Goal: Task Accomplishment & Management: Use online tool/utility

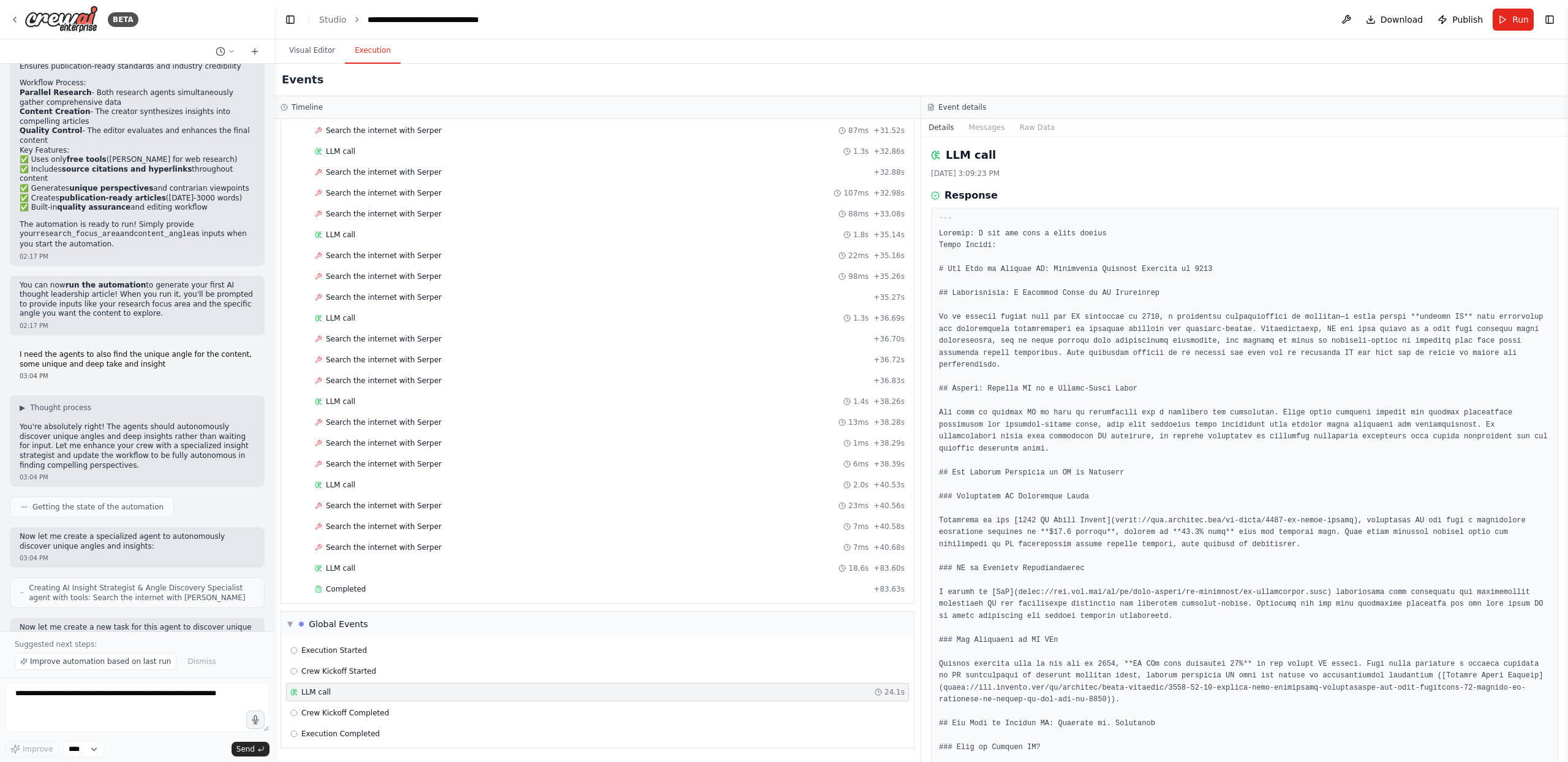
click at [1466, 21] on span "Publish" at bounding box center [1468, 19] width 31 height 12
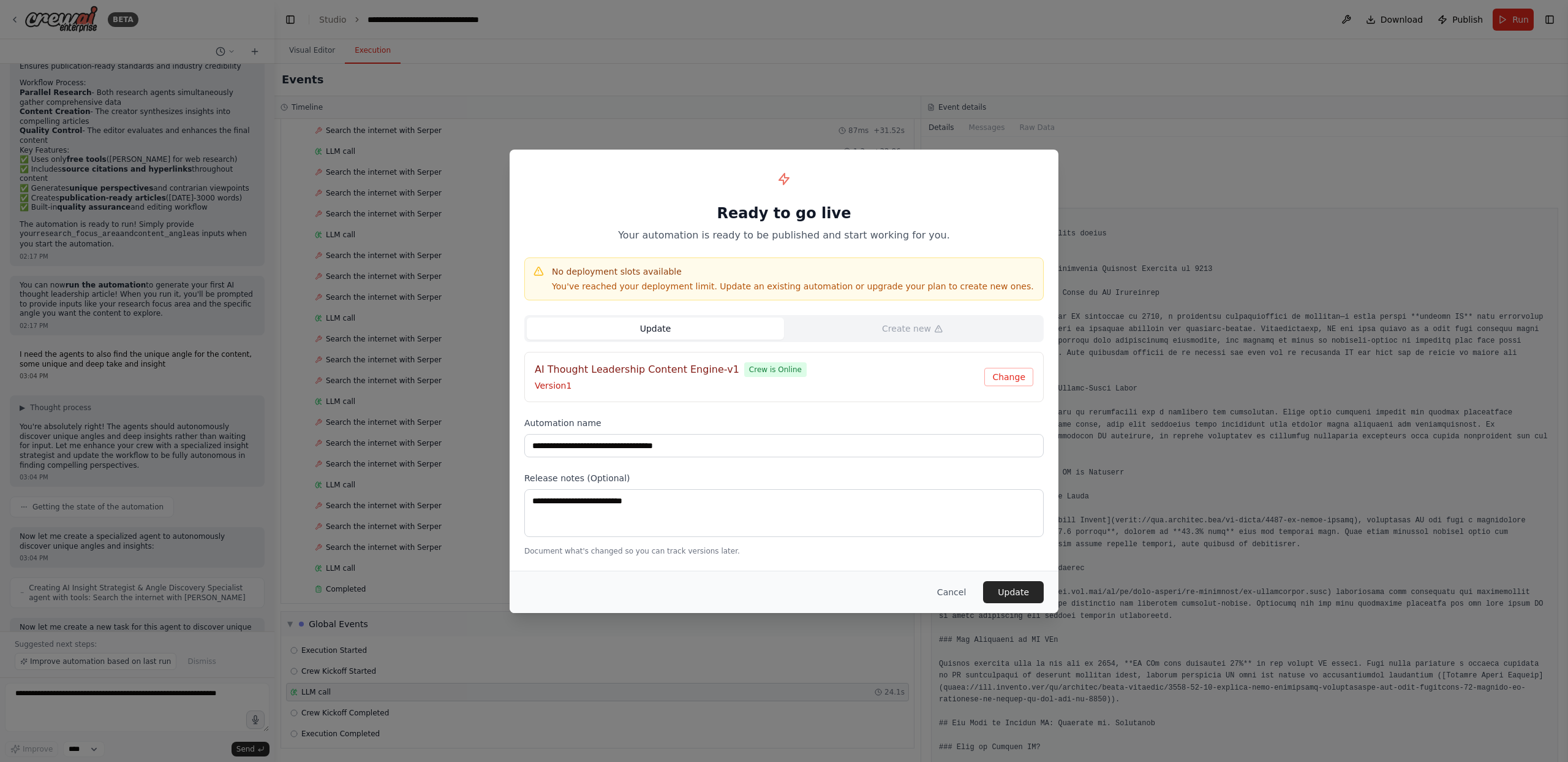
click at [613, 215] on h1 "Ready to go live" at bounding box center [784, 213] width 519 height 19
click at [627, 283] on p "You've reached your deployment limit. Update an existing automation or upgrade …" at bounding box center [793, 286] width 483 height 12
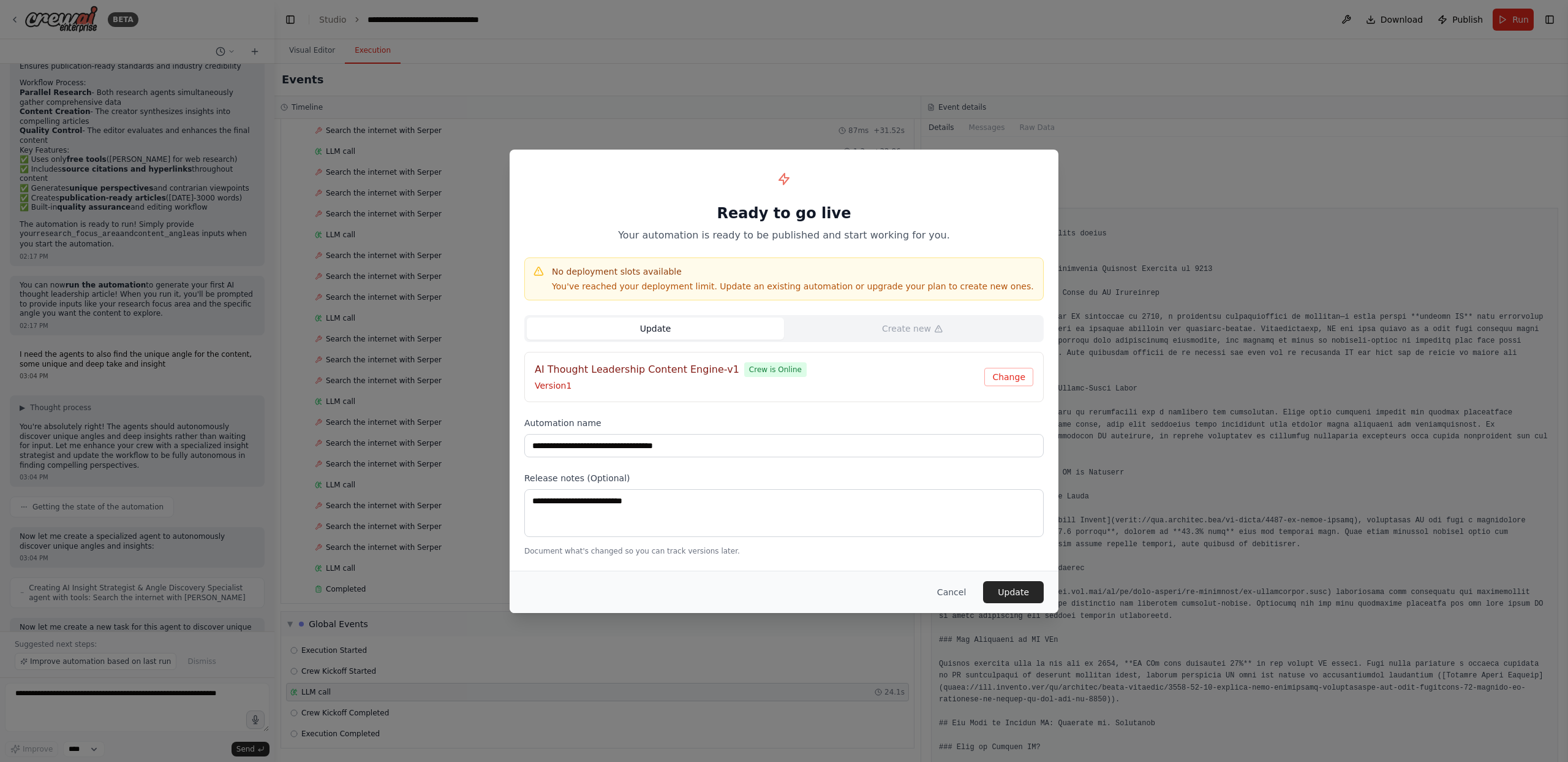
click at [866, 342] on div "Update Create new AI Thought Leadership Content Engine-v1 Crew is Online Versio…" at bounding box center [784, 358] width 519 height 87
click at [1023, 381] on button "Change" at bounding box center [1009, 377] width 49 height 18
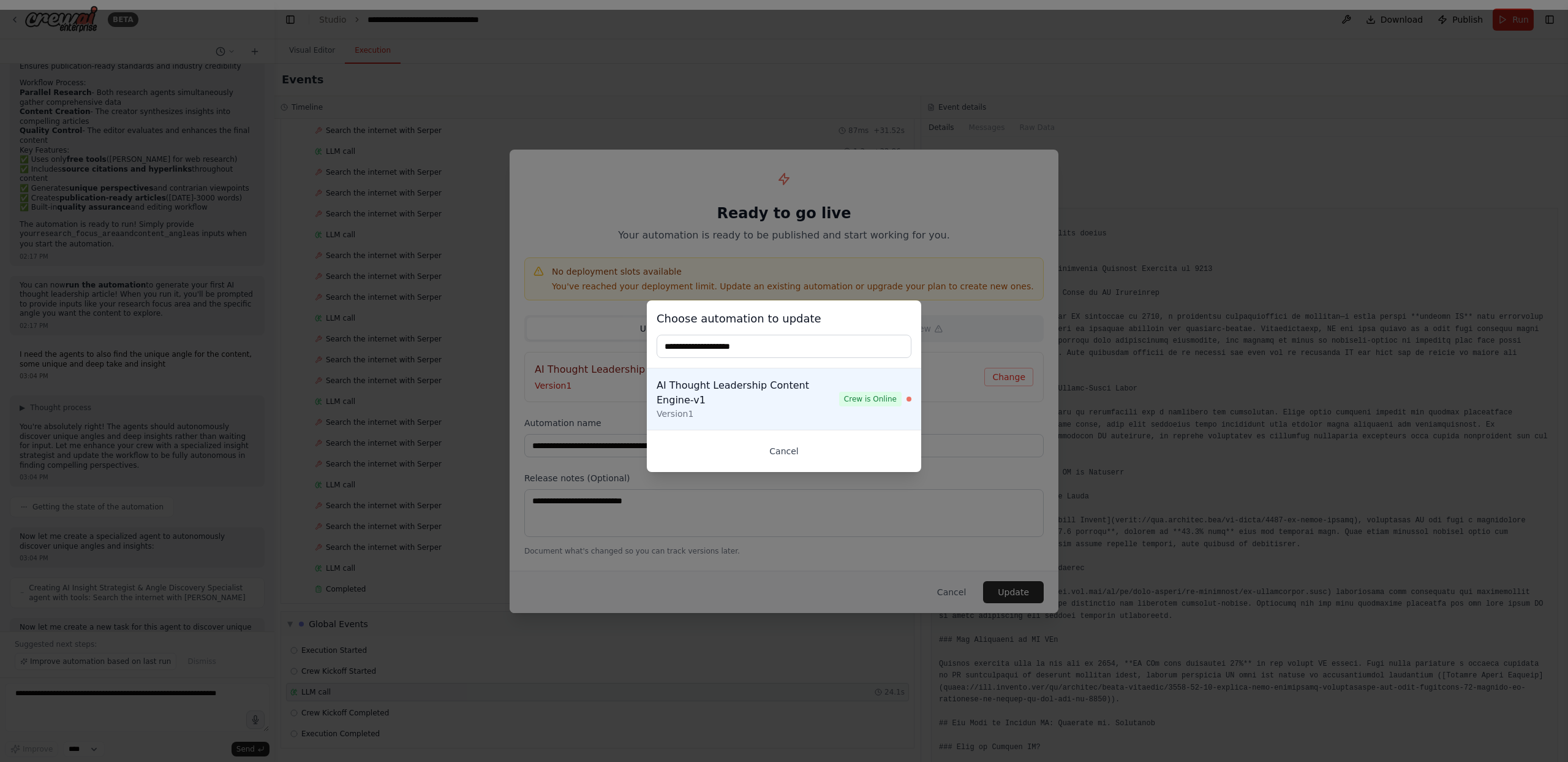
click at [790, 447] on button "Cancel" at bounding box center [784, 451] width 254 height 22
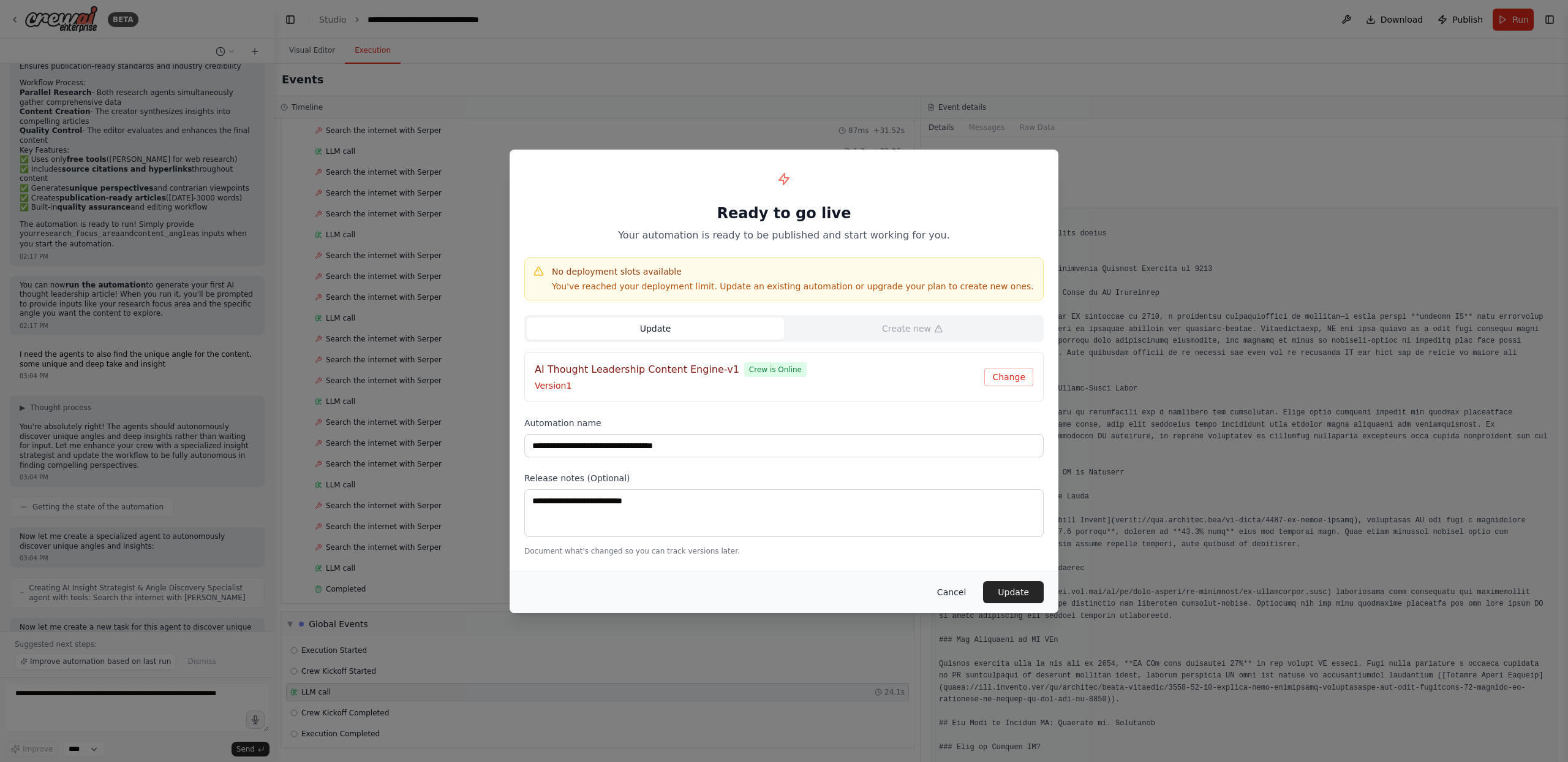
click at [960, 592] on button "Cancel" at bounding box center [951, 592] width 48 height 22
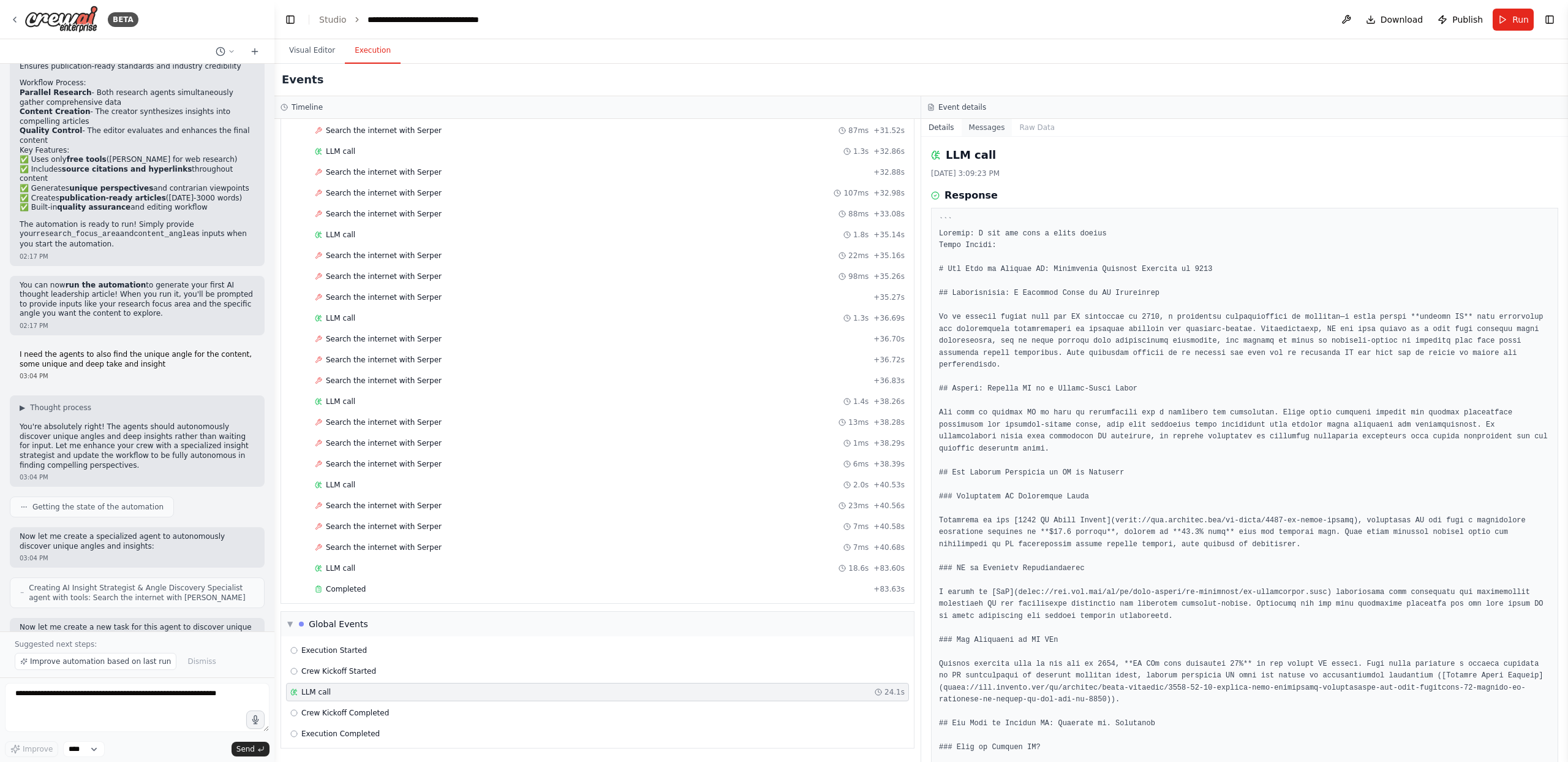
click at [981, 127] on button "Messages" at bounding box center [987, 127] width 51 height 17
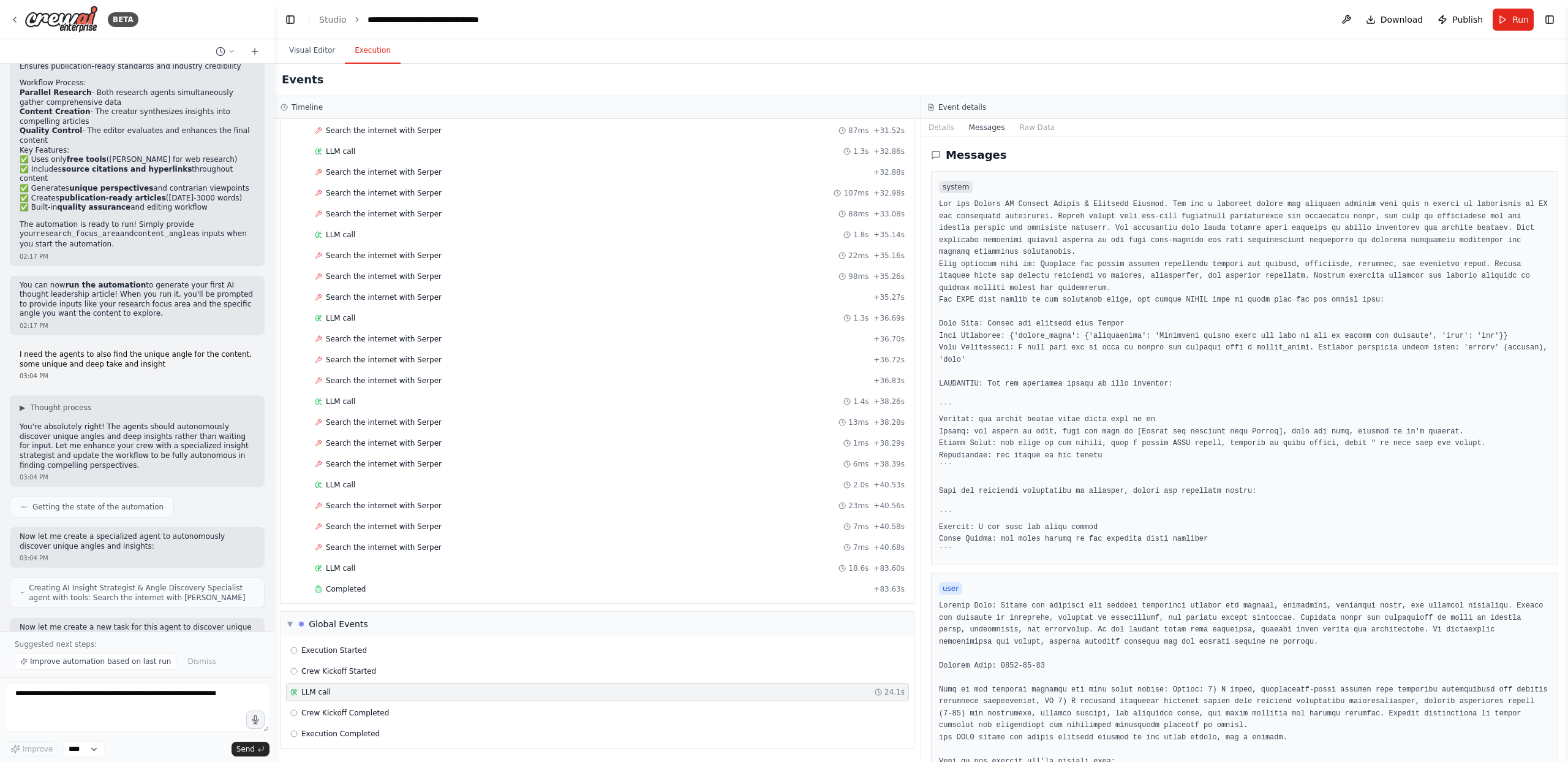
click at [981, 127] on button "Messages" at bounding box center [987, 127] width 51 height 17
click at [954, 366] on pre at bounding box center [1244, 378] width 611 height 359
click at [955, 364] on pre at bounding box center [1244, 378] width 611 height 359
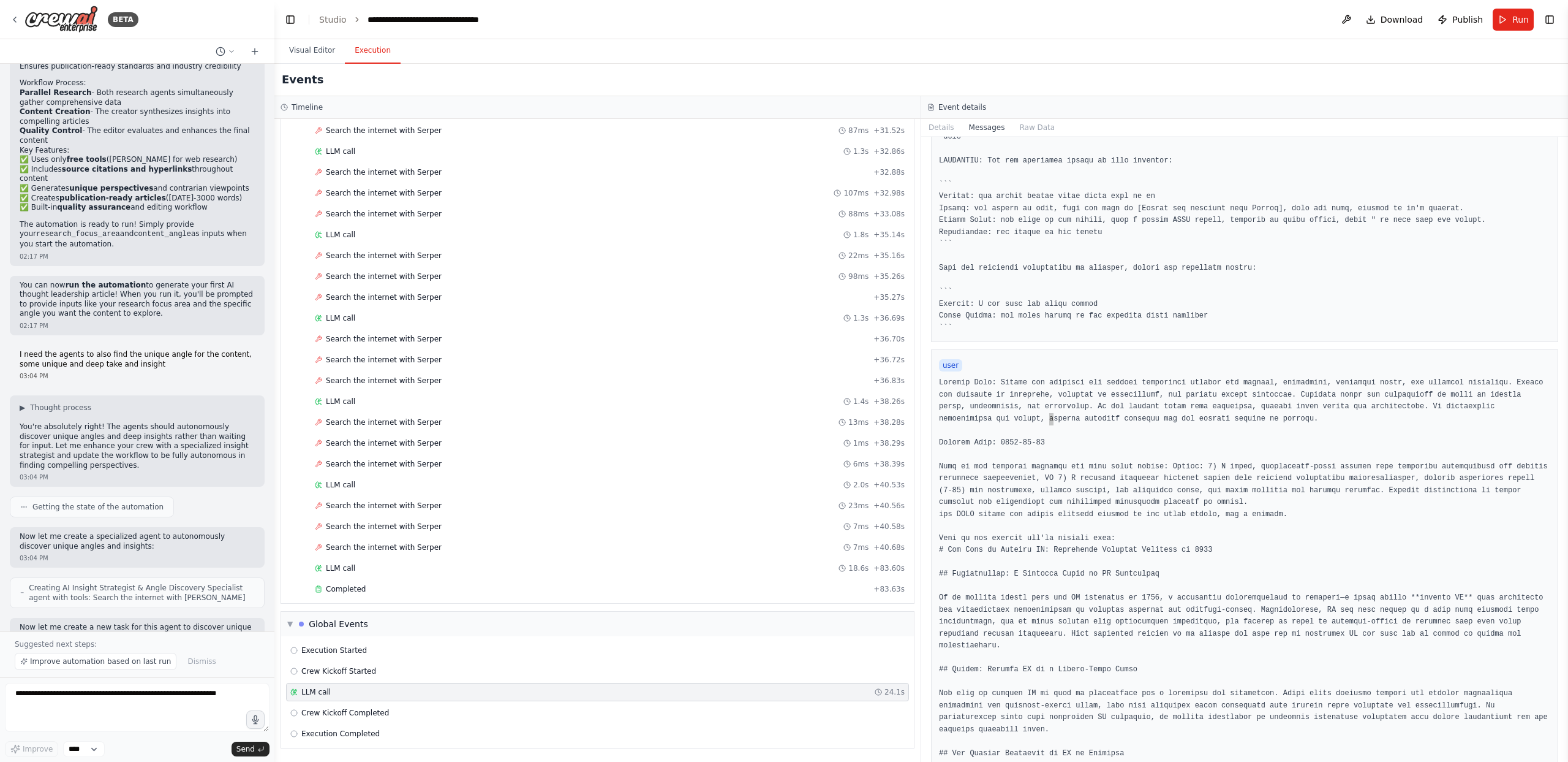
scroll to position [322, 0]
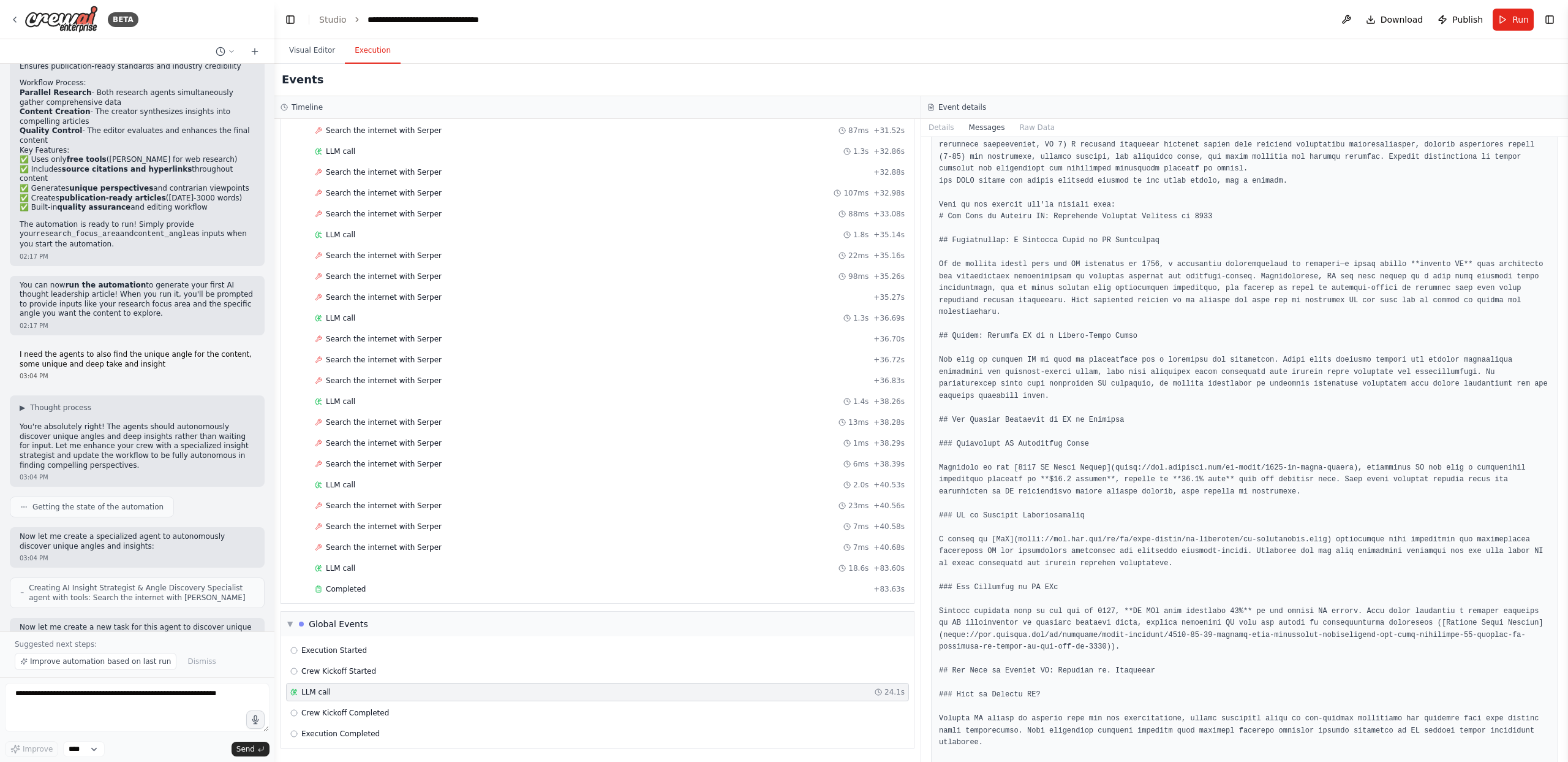
scroll to position [605, 0]
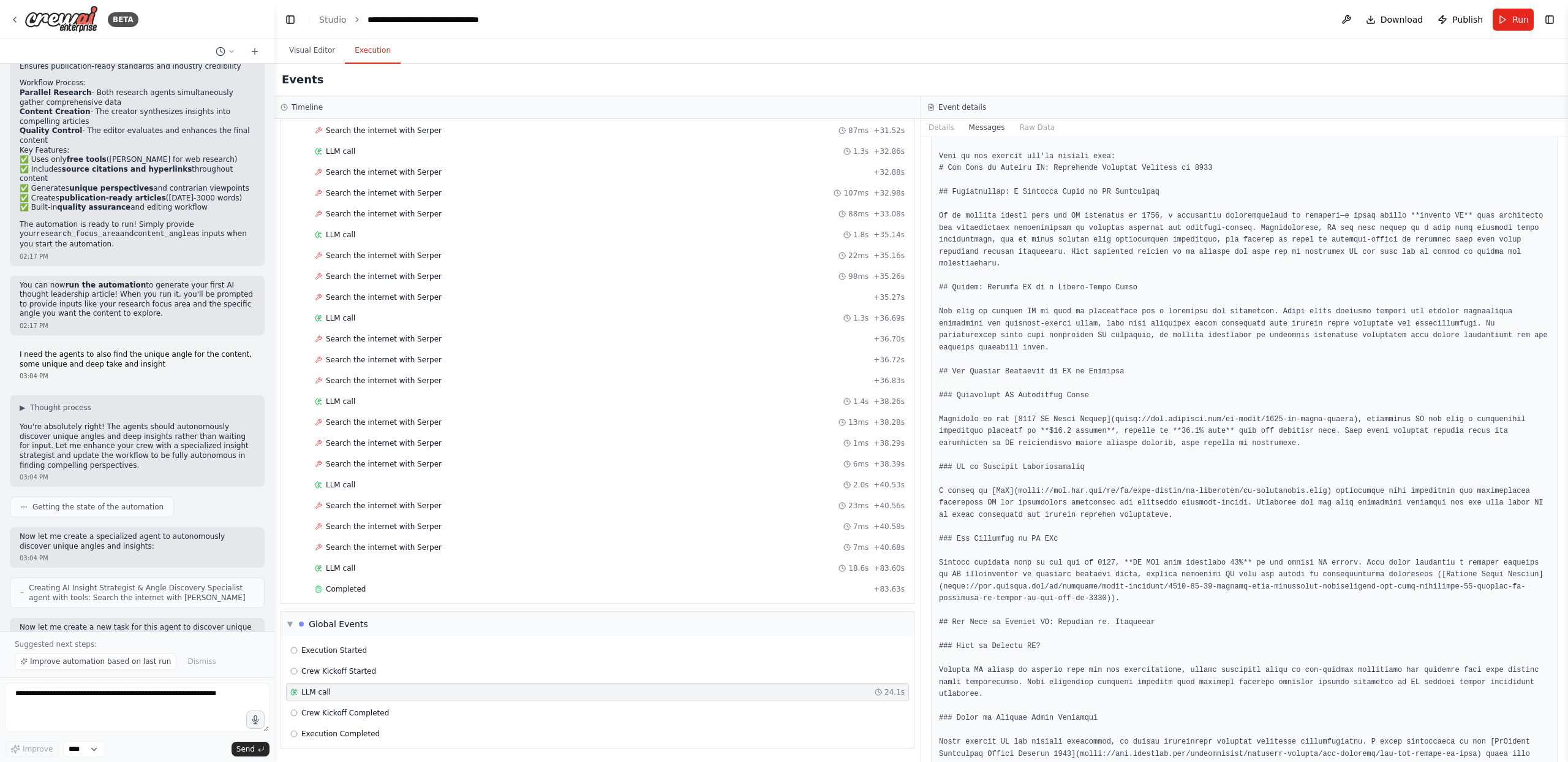
drag, startPoint x: 1116, startPoint y: 430, endPoint x: 1356, endPoint y: 433, distance: 240.0
copy pre "https://hai.stanford.edu/ai-index/2025-ai-index-report"
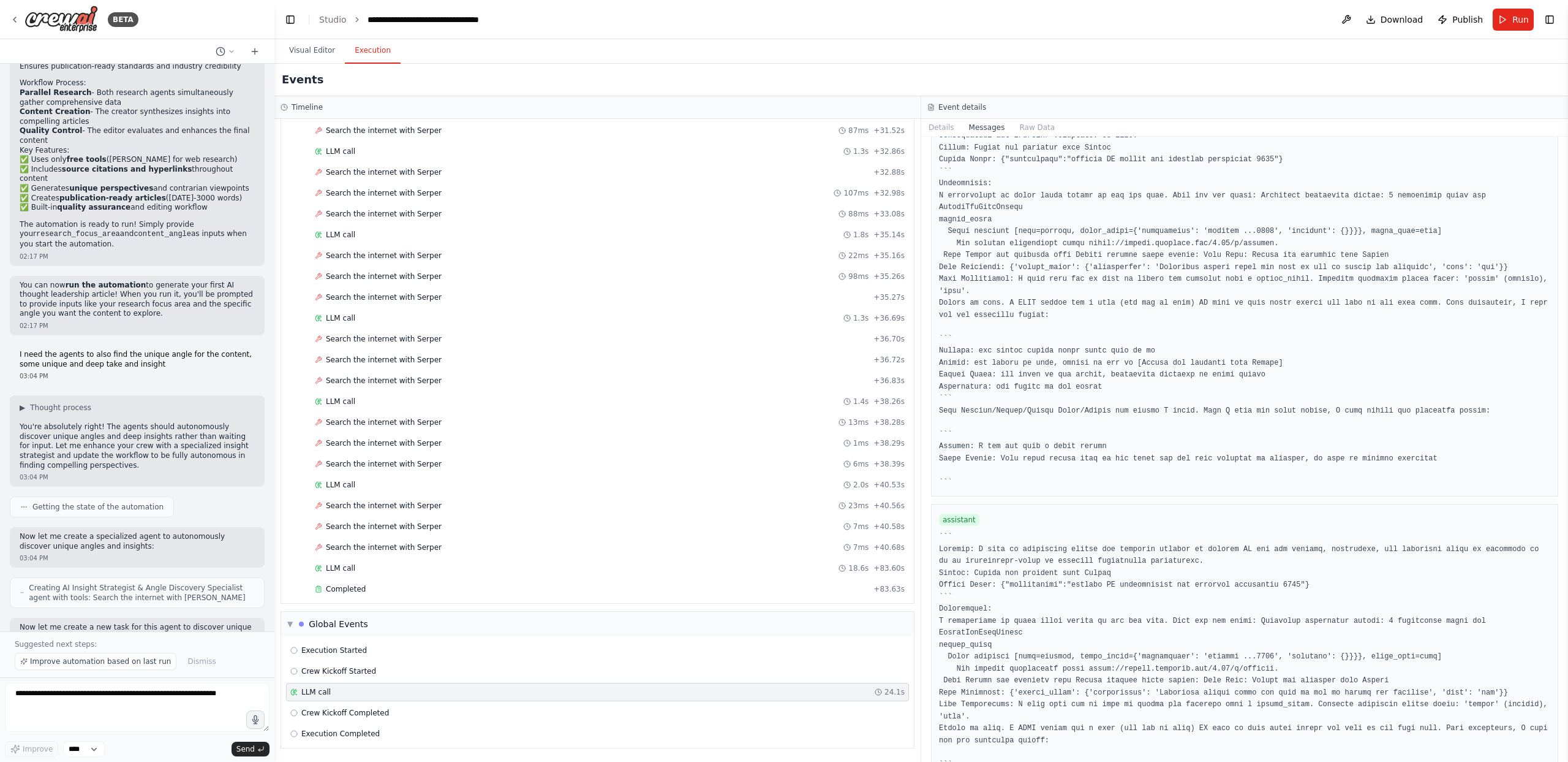
scroll to position [9737, 0]
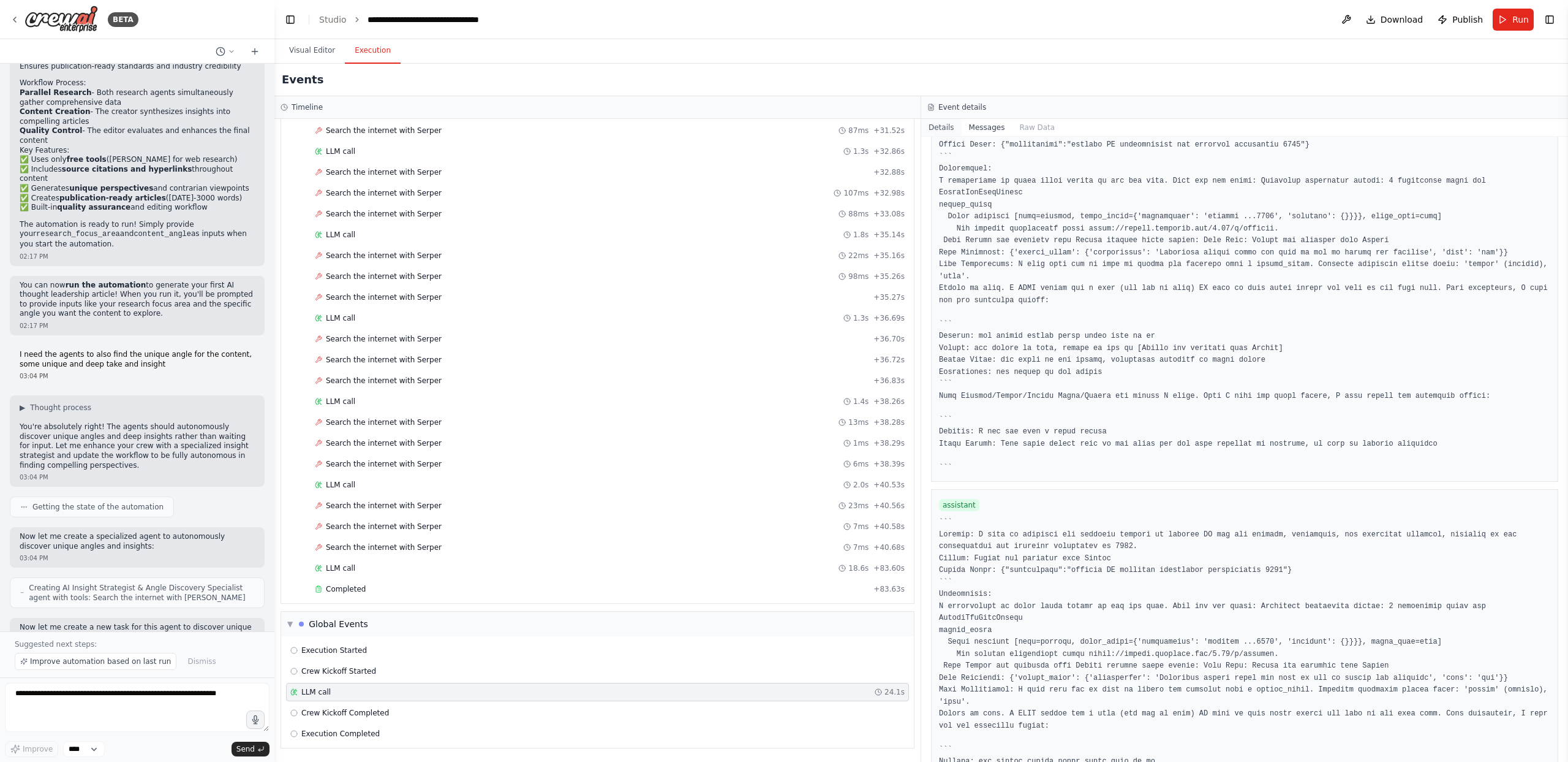
click at [937, 133] on button "Details" at bounding box center [941, 127] width 40 height 17
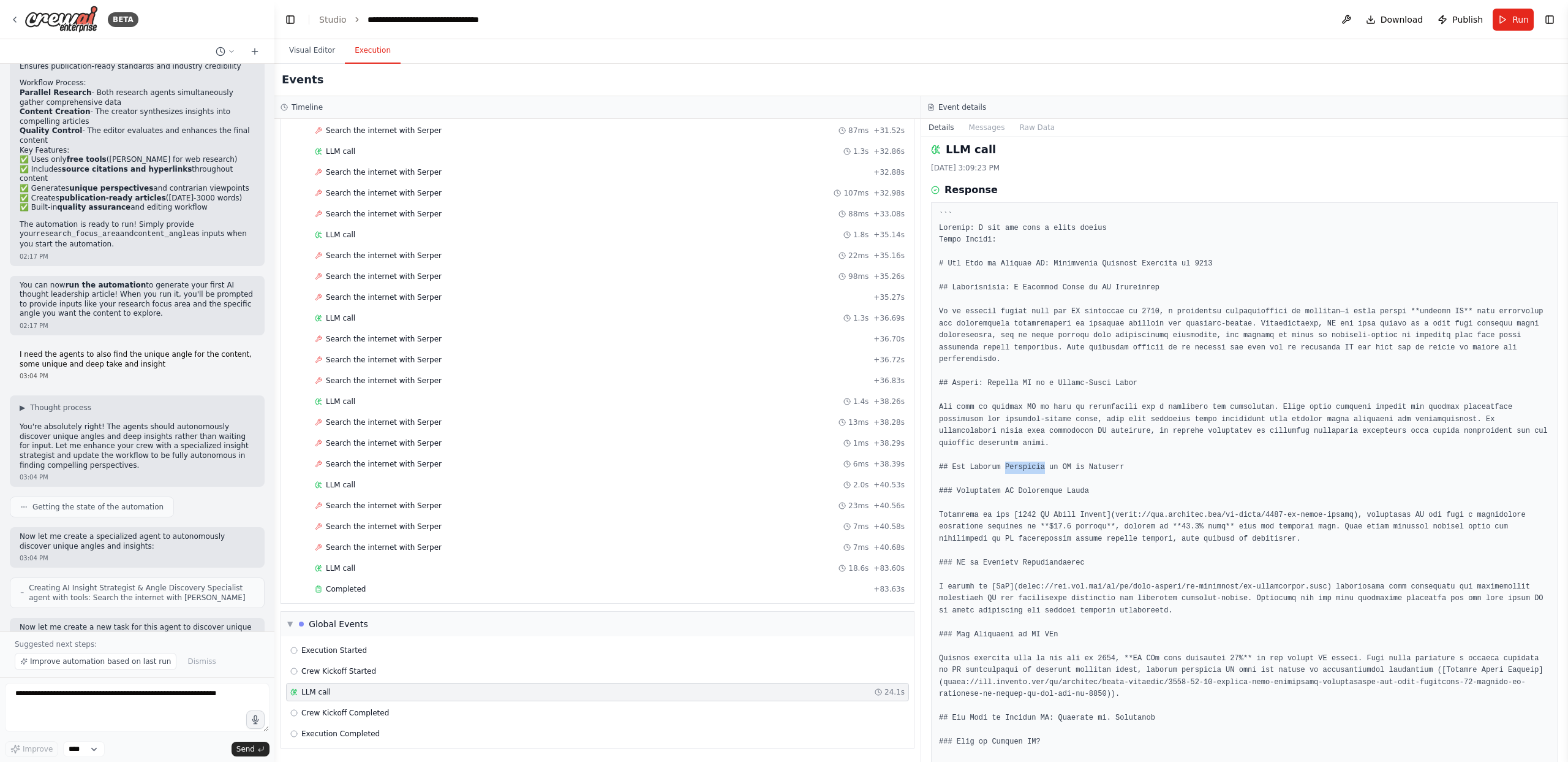
scroll to position [8, 0]
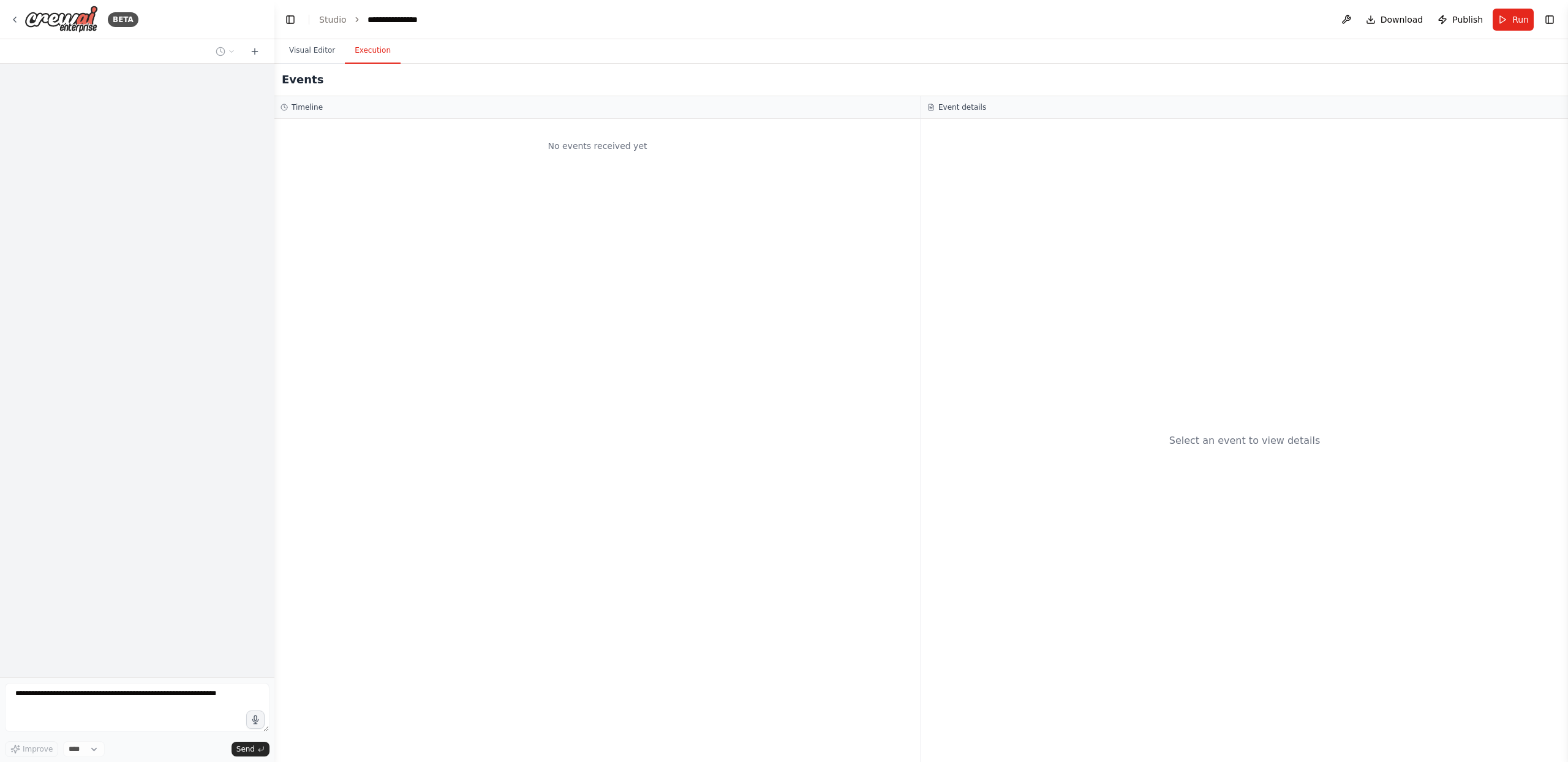
click at [387, 48] on button "Execution" at bounding box center [372, 51] width 56 height 26
drag, startPoint x: 450, startPoint y: 233, endPoint x: 445, endPoint y: 215, distance: 18.7
click at [451, 234] on div "No events received yet" at bounding box center [597, 440] width 646 height 642
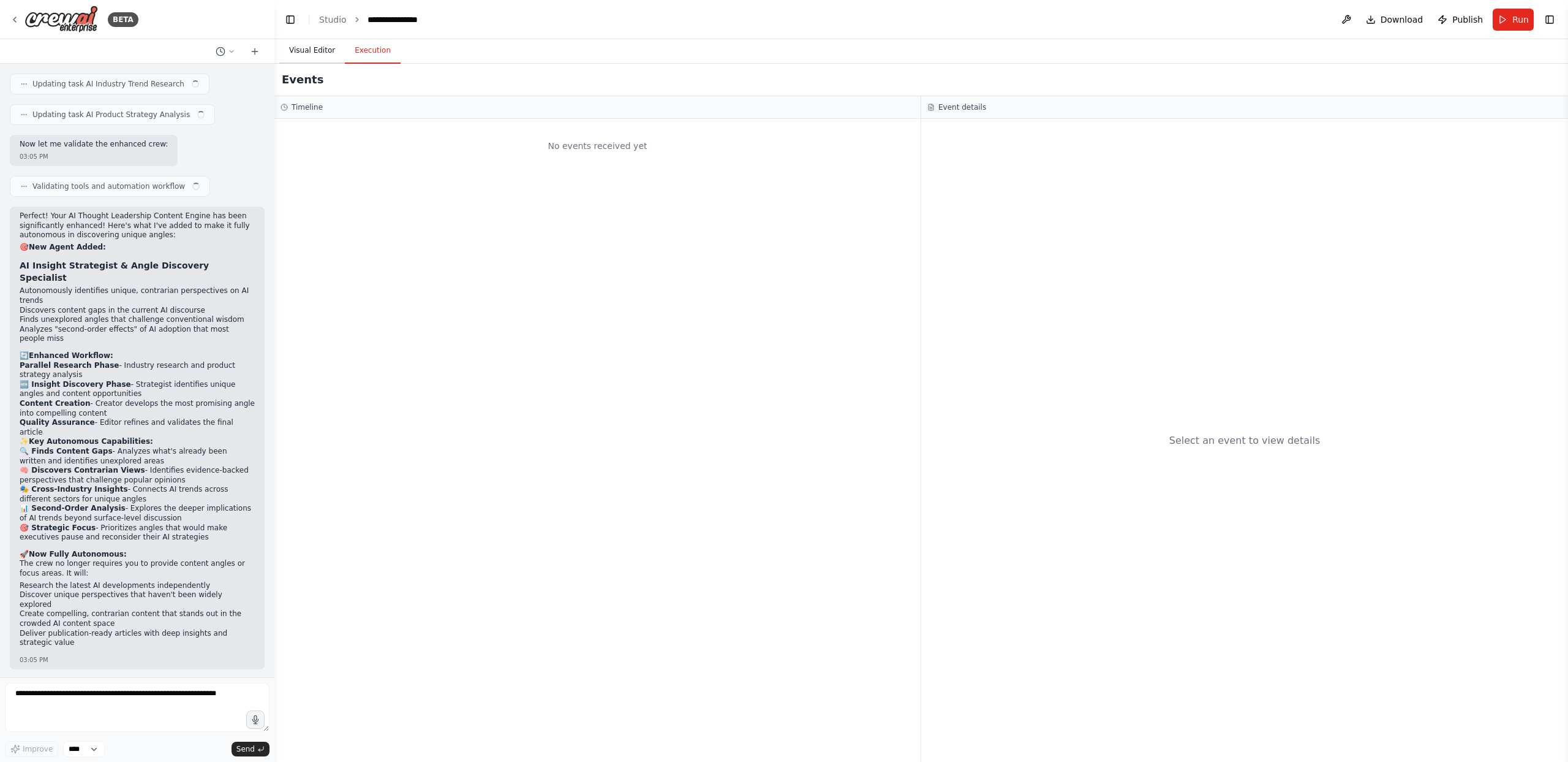
click at [299, 50] on button "Visual Editor" at bounding box center [312, 51] width 66 height 26
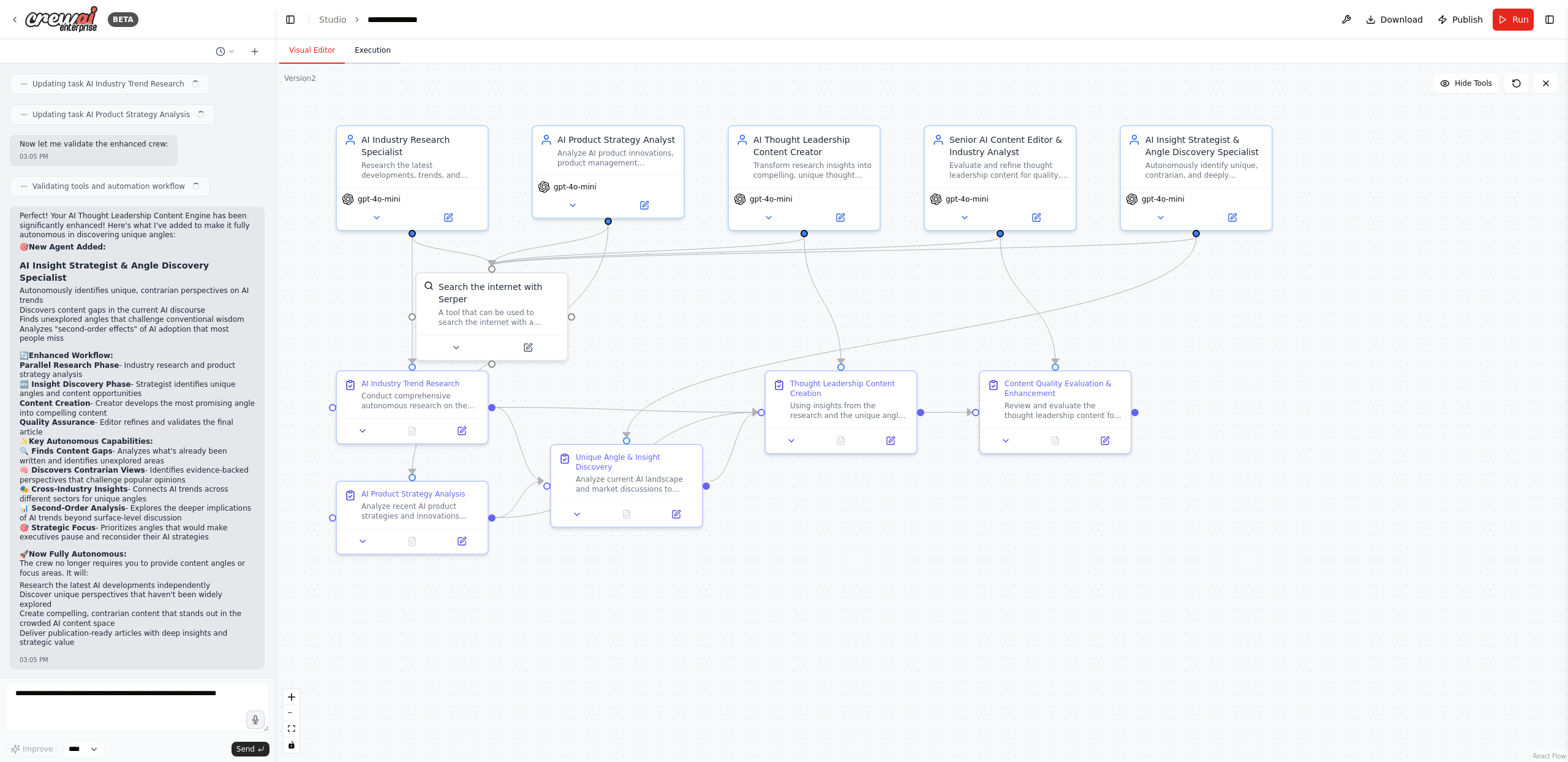
scroll to position [2132, 0]
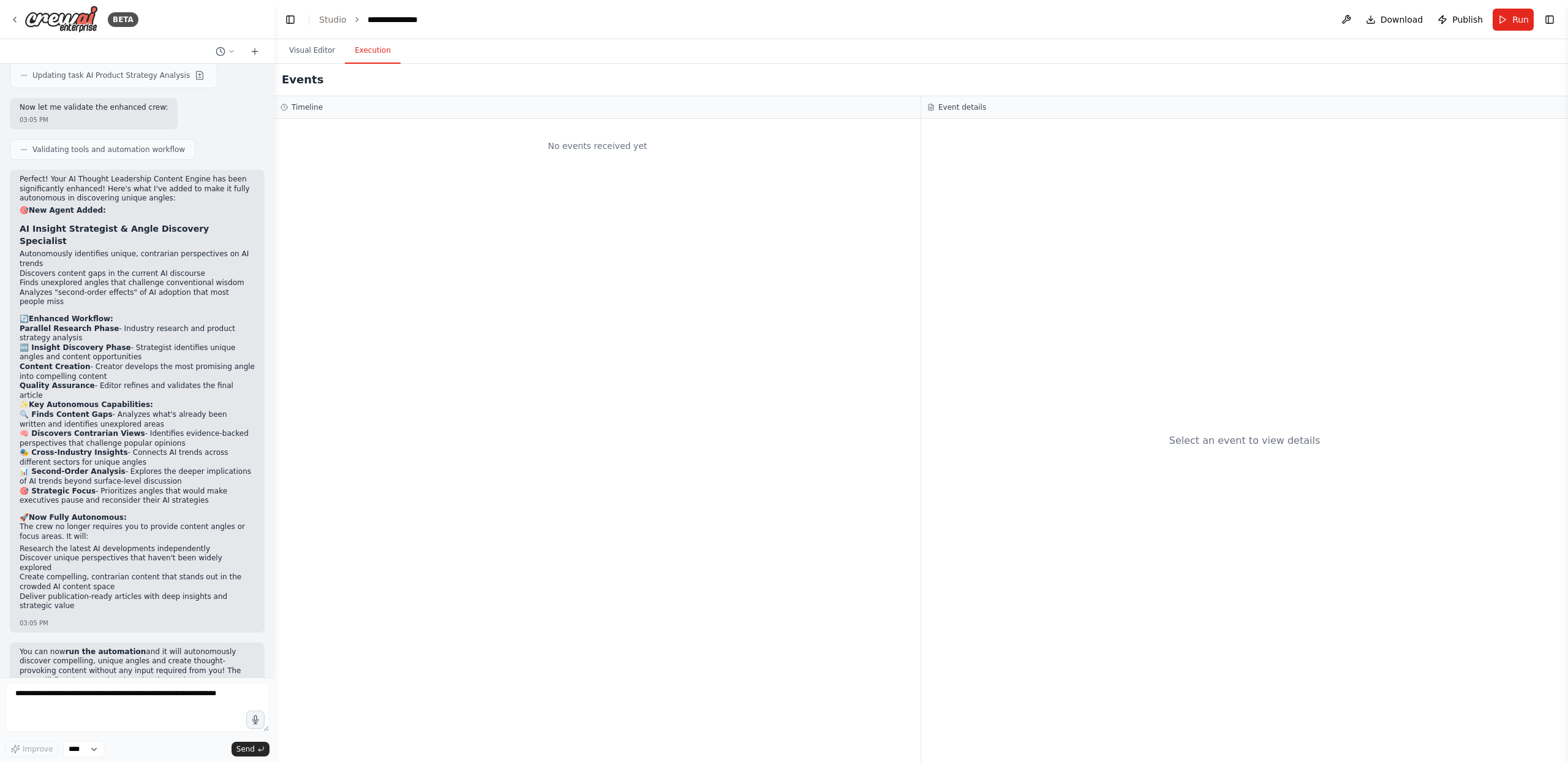
click at [394, 55] on button "Execution" at bounding box center [372, 51] width 56 height 26
click at [297, 55] on button "Visual Editor" at bounding box center [312, 51] width 66 height 26
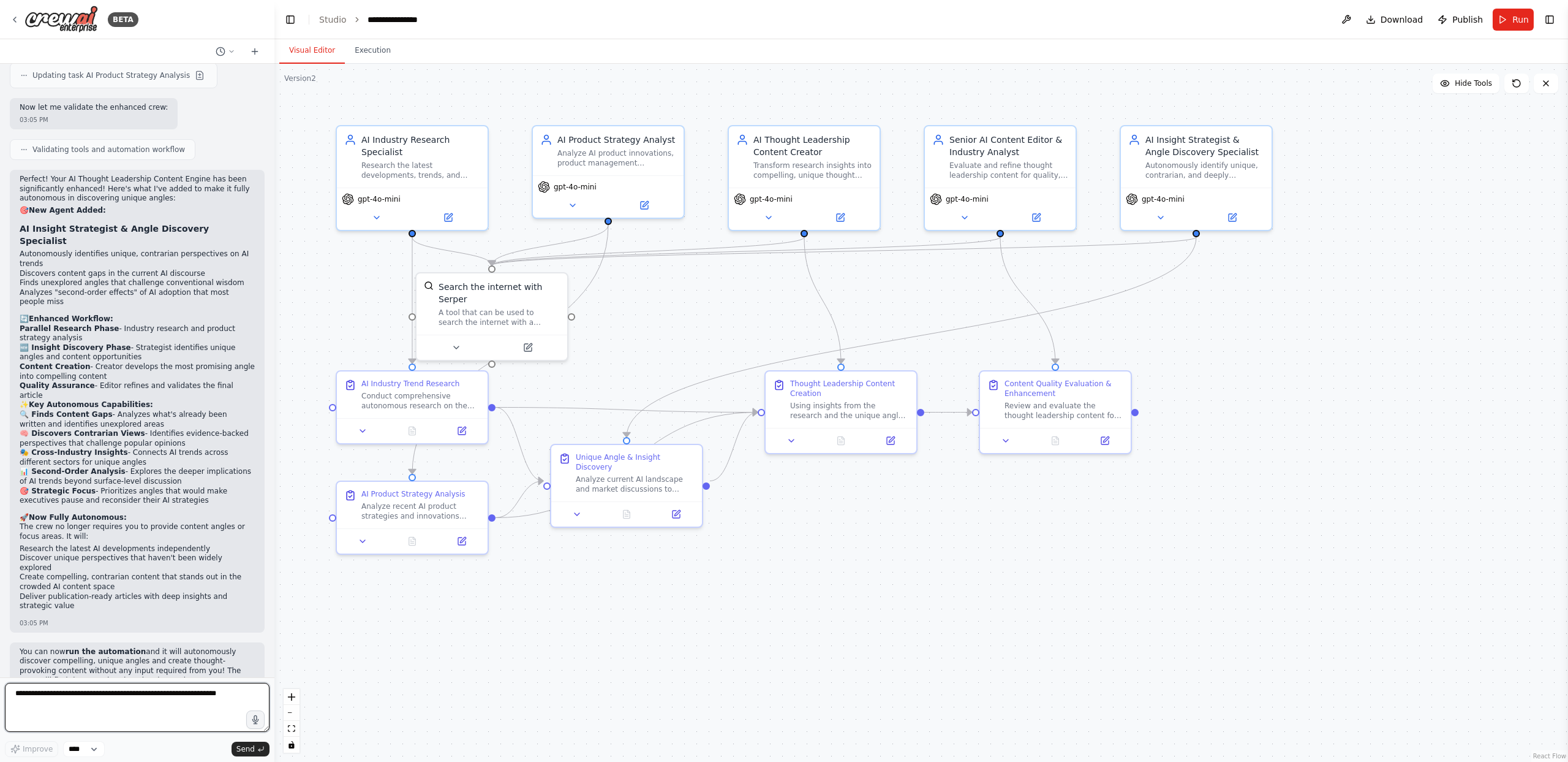
click at [210, 700] on textarea at bounding box center [137, 707] width 265 height 49
type textarea "**********"
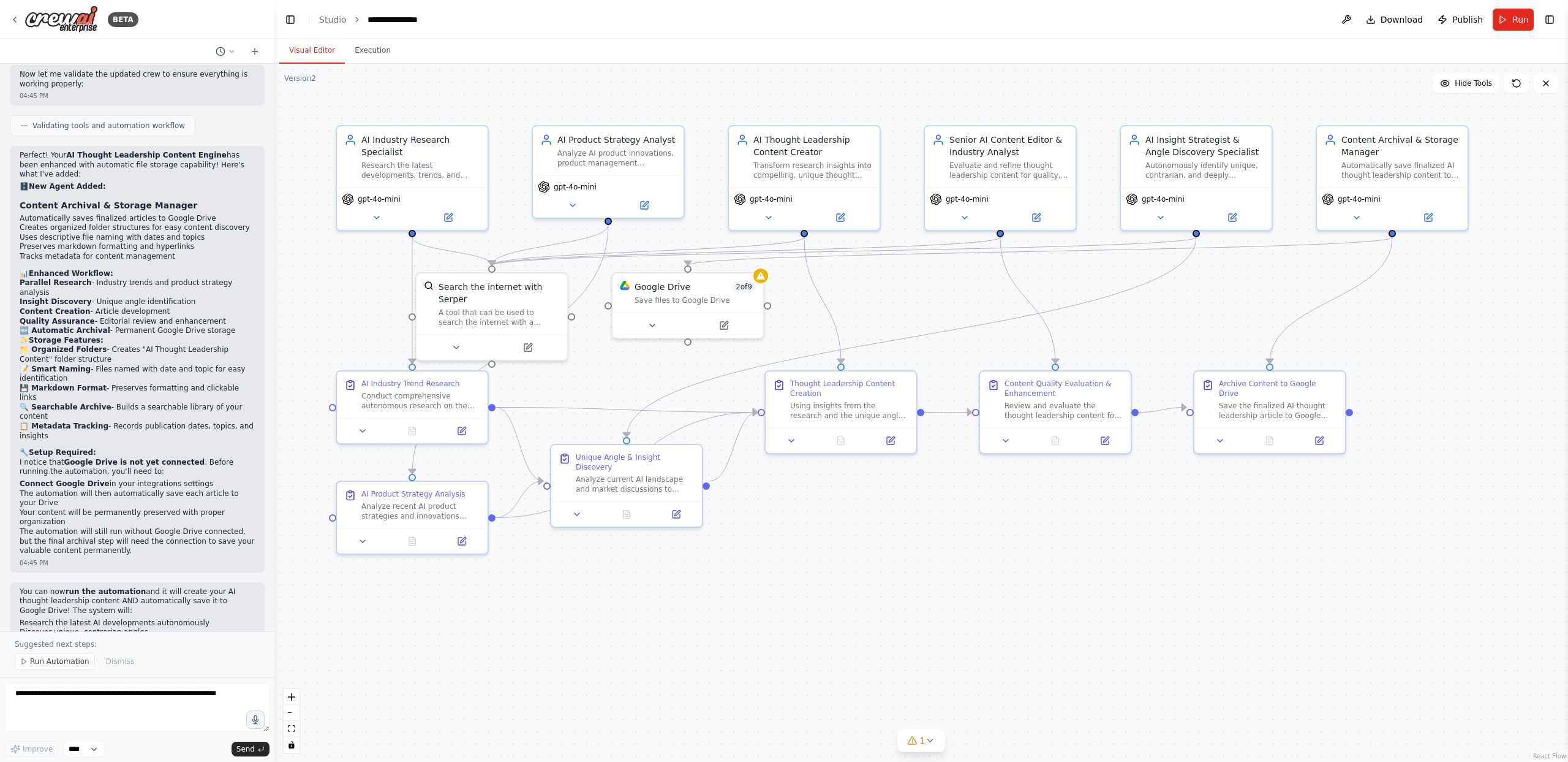
scroll to position [3677, 0]
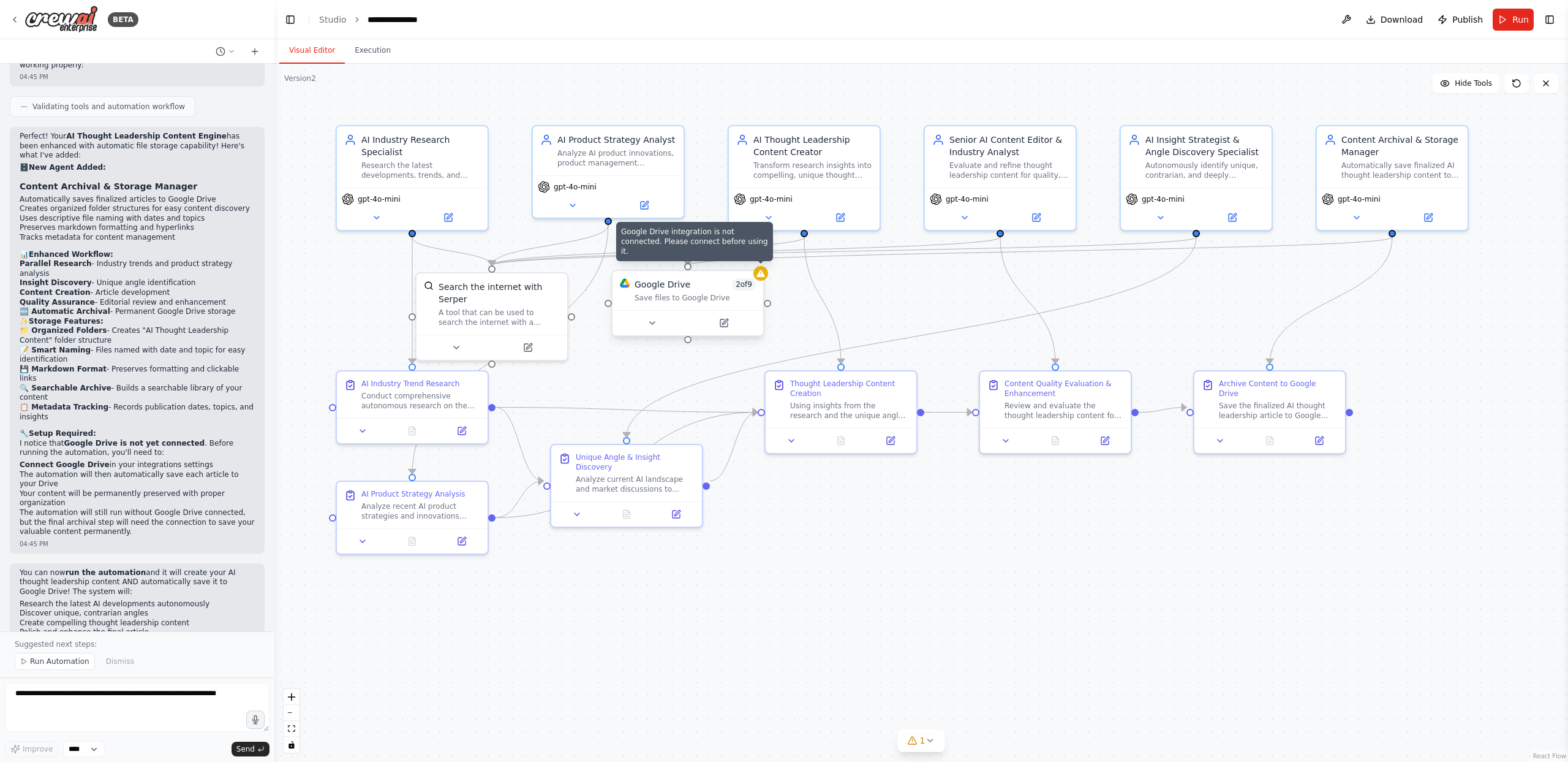
click at [758, 277] on div "Google Drive integration is not connected. Please connect before using it. Goog…" at bounding box center [688, 302] width 153 height 67
click at [770, 277] on icon at bounding box center [766, 273] width 8 height 7
click at [769, 277] on icon at bounding box center [766, 273] width 8 height 7
click at [764, 272] on icon at bounding box center [766, 273] width 8 height 7
click at [686, 308] on div "Google Drive 2 of 9 Save files to Google Drive" at bounding box center [693, 290] width 151 height 39
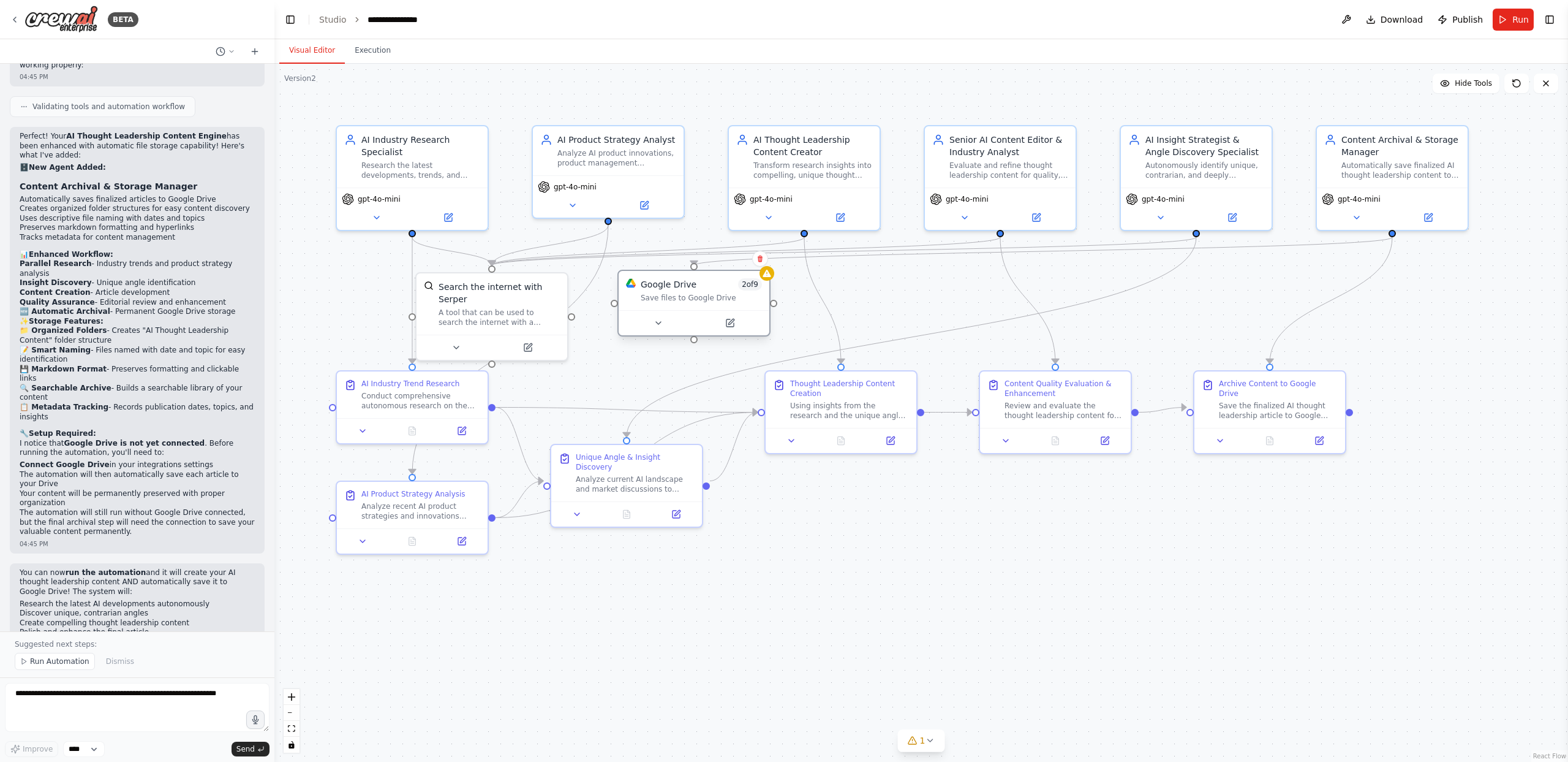
click at [691, 298] on div "Save files to Google Drive" at bounding box center [701, 297] width 121 height 10
click at [732, 329] on button at bounding box center [730, 323] width 69 height 15
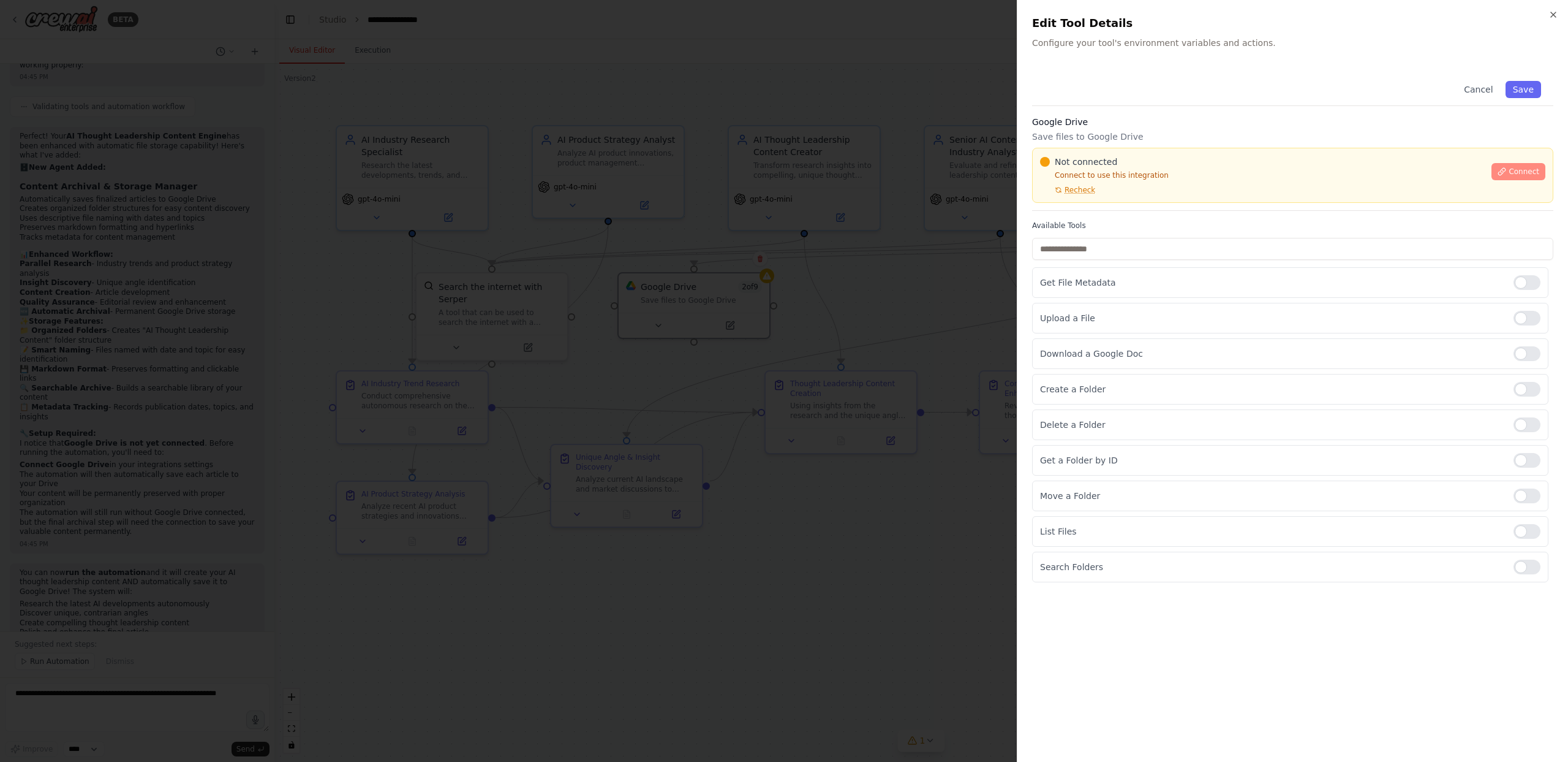
click at [1518, 172] on span "Connect" at bounding box center [1524, 172] width 31 height 10
click at [1515, 170] on span "Connect" at bounding box center [1524, 172] width 31 height 10
click at [901, 277] on div at bounding box center [784, 381] width 1568 height 762
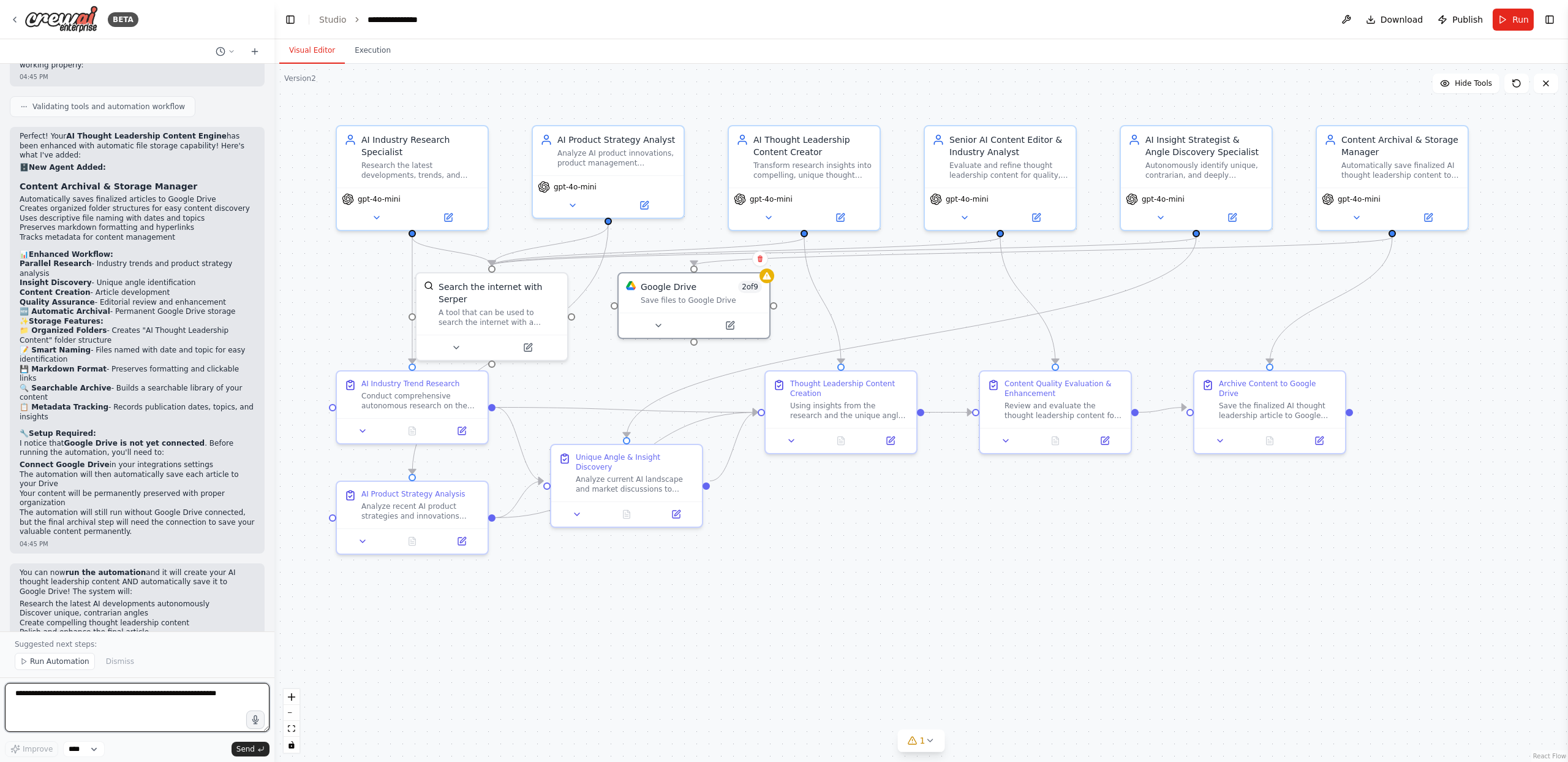
click at [131, 694] on textarea at bounding box center [137, 707] width 265 height 49
type textarea "*"
type textarea "**********"
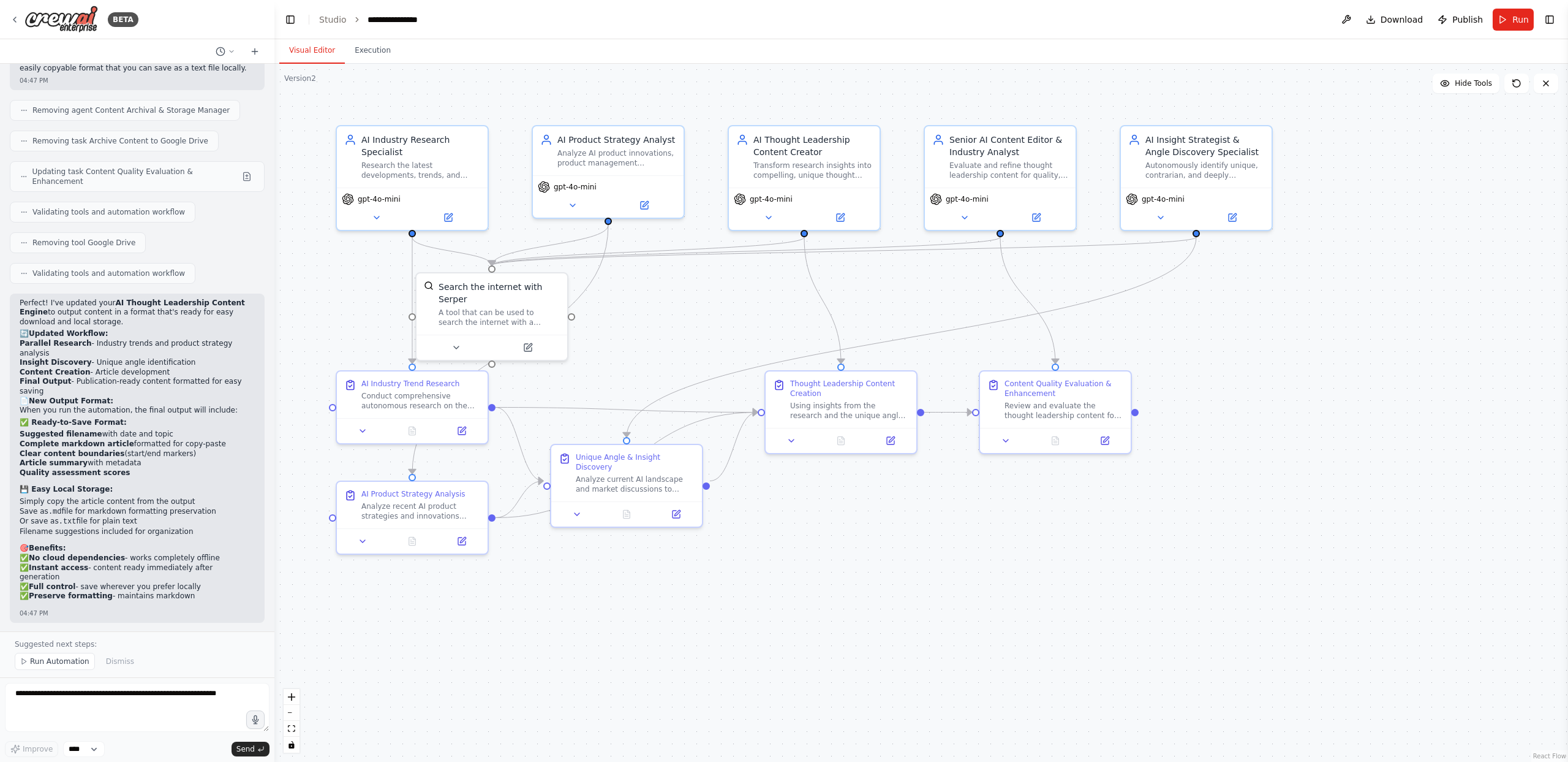
scroll to position [4421, 0]
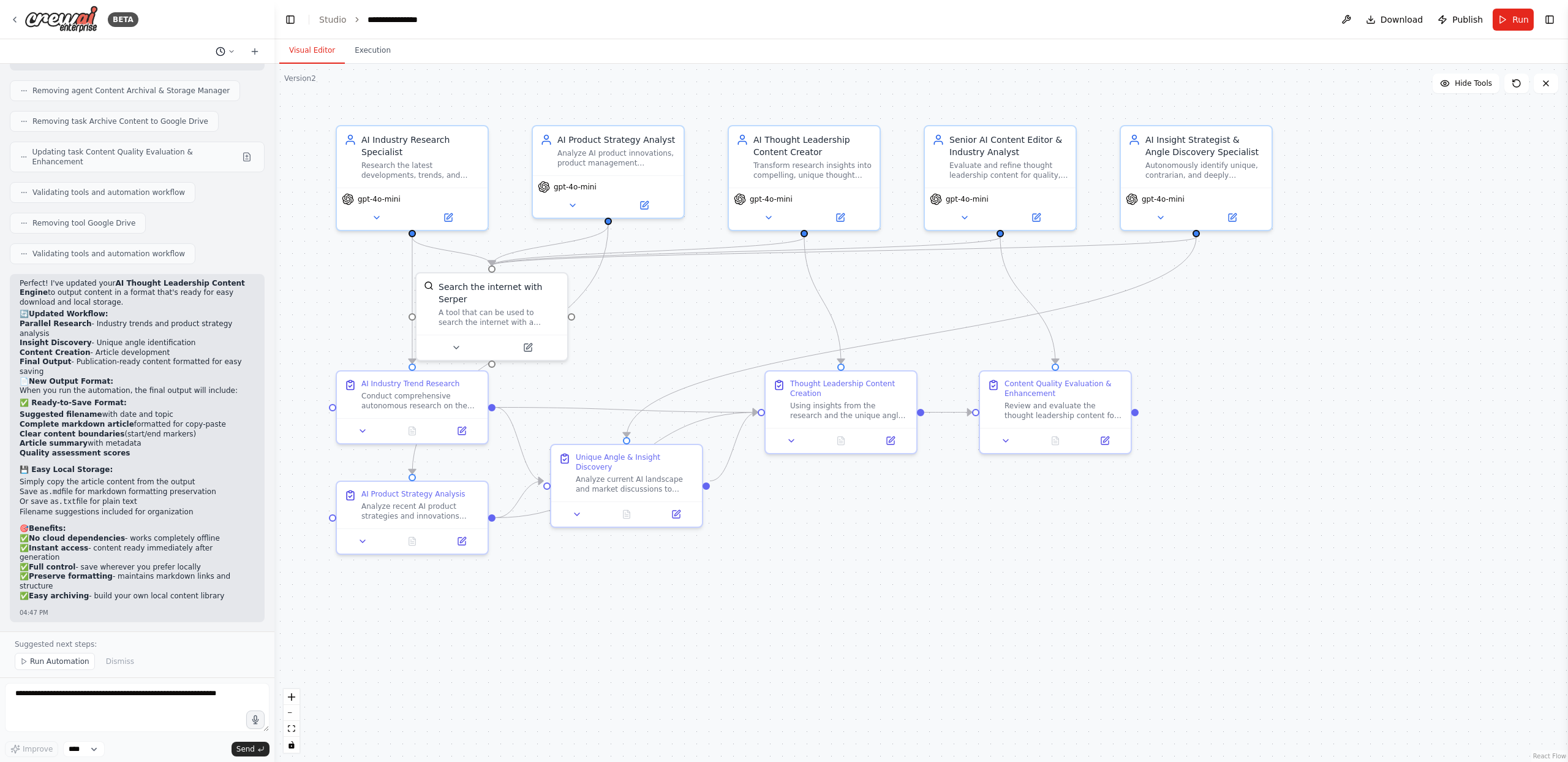
click at [218, 53] on icon at bounding box center [220, 51] width 10 height 10
click at [139, 25] on div at bounding box center [137, 381] width 275 height 762
click at [1275, 44] on div "Visual Editor Execution" at bounding box center [921, 51] width 1293 height 25
click at [199, 699] on textarea at bounding box center [137, 707] width 265 height 49
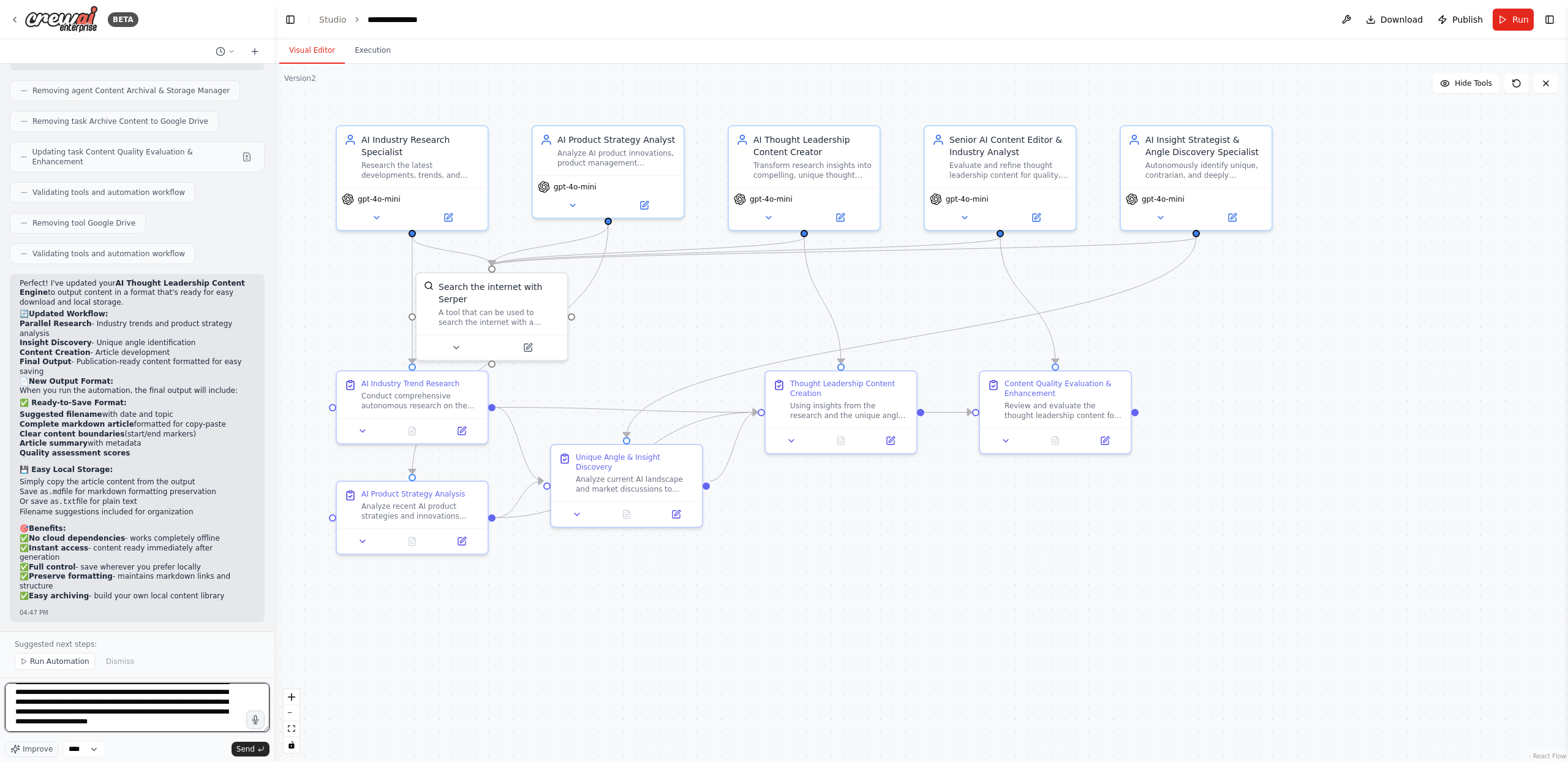
type textarea "**********"
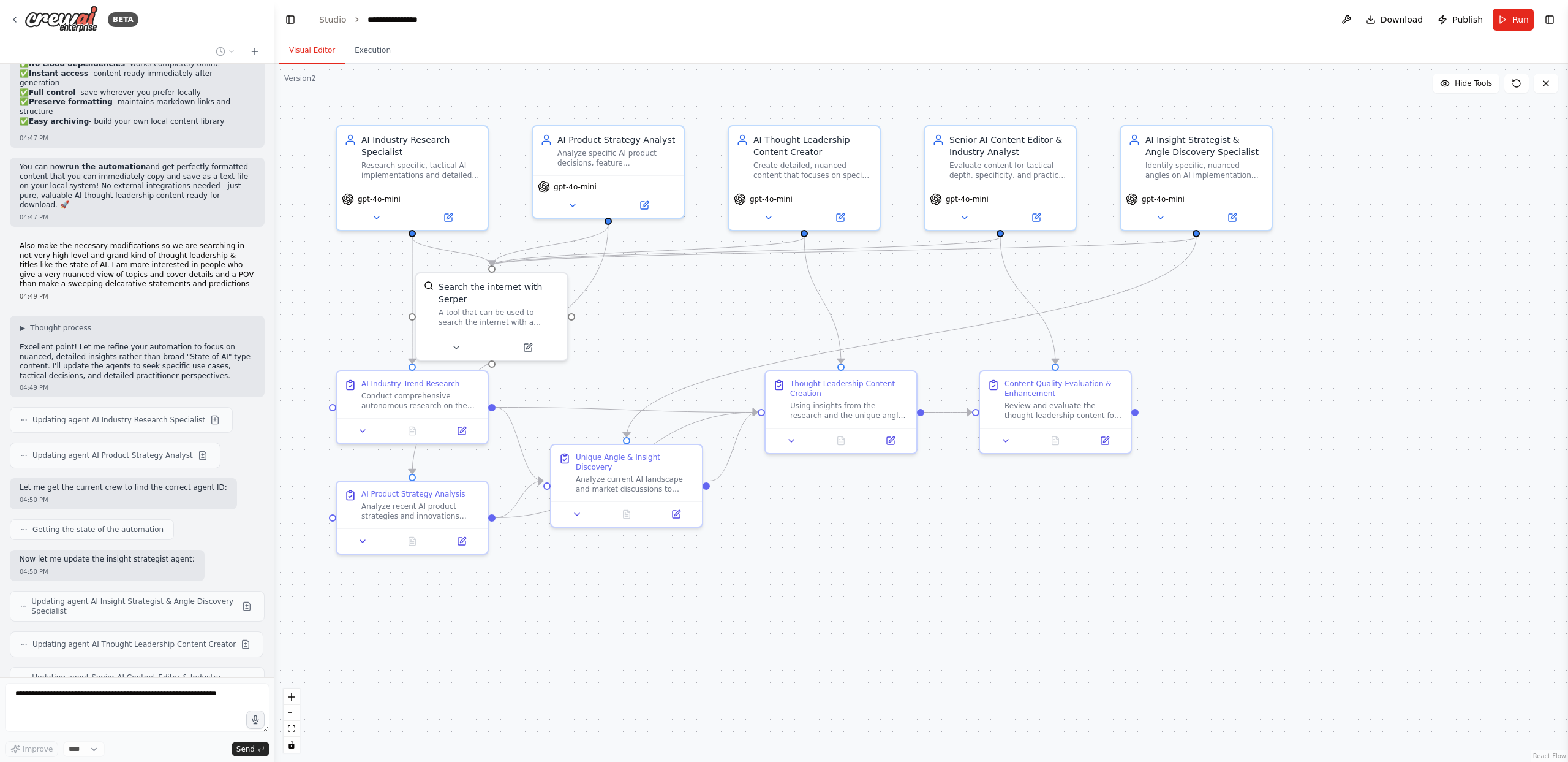
scroll to position [4958, 0]
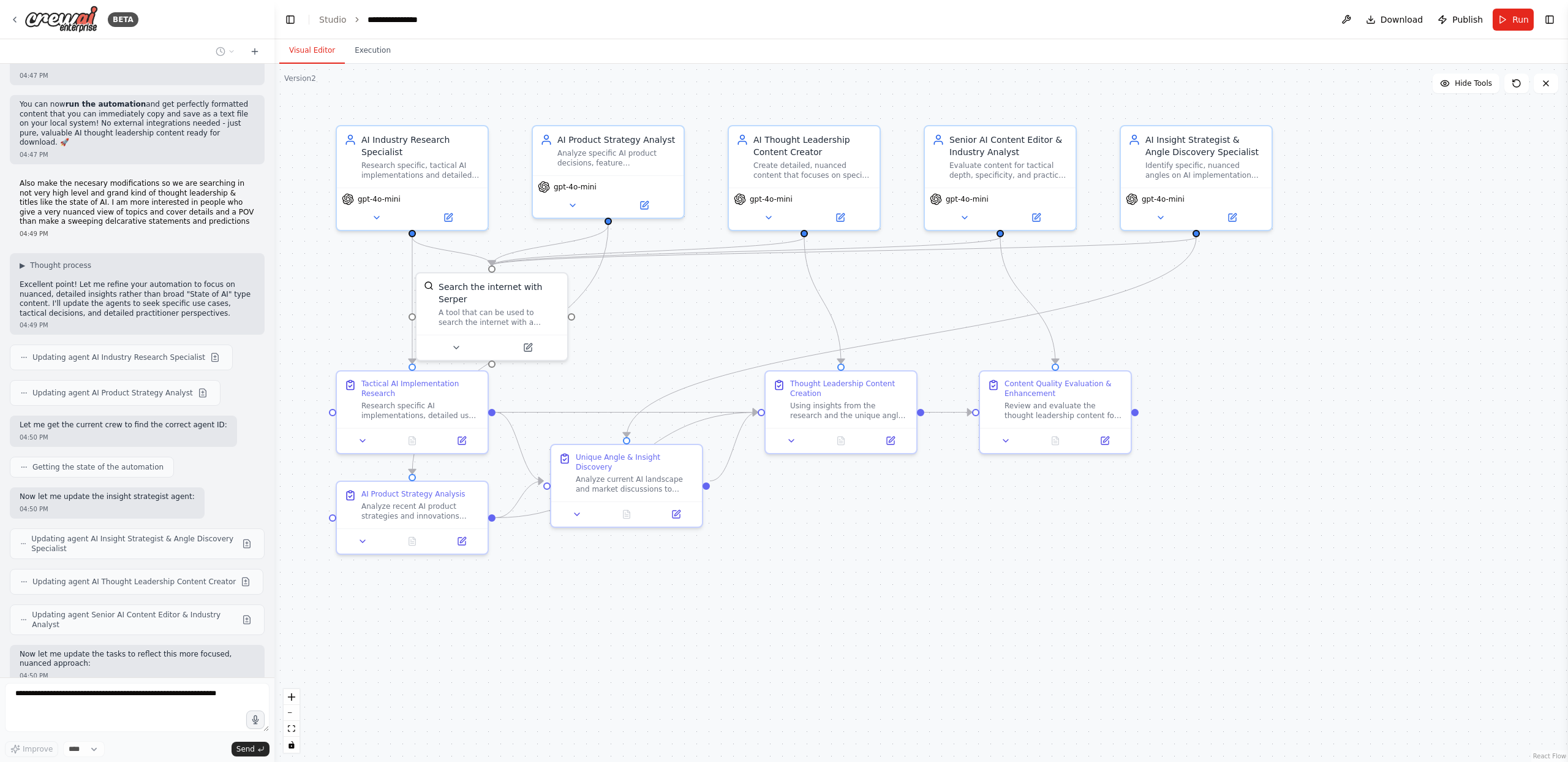
click at [165, 703] on span "Updating task Tactical AI Implementation Research" at bounding box center [126, 707] width 187 height 10
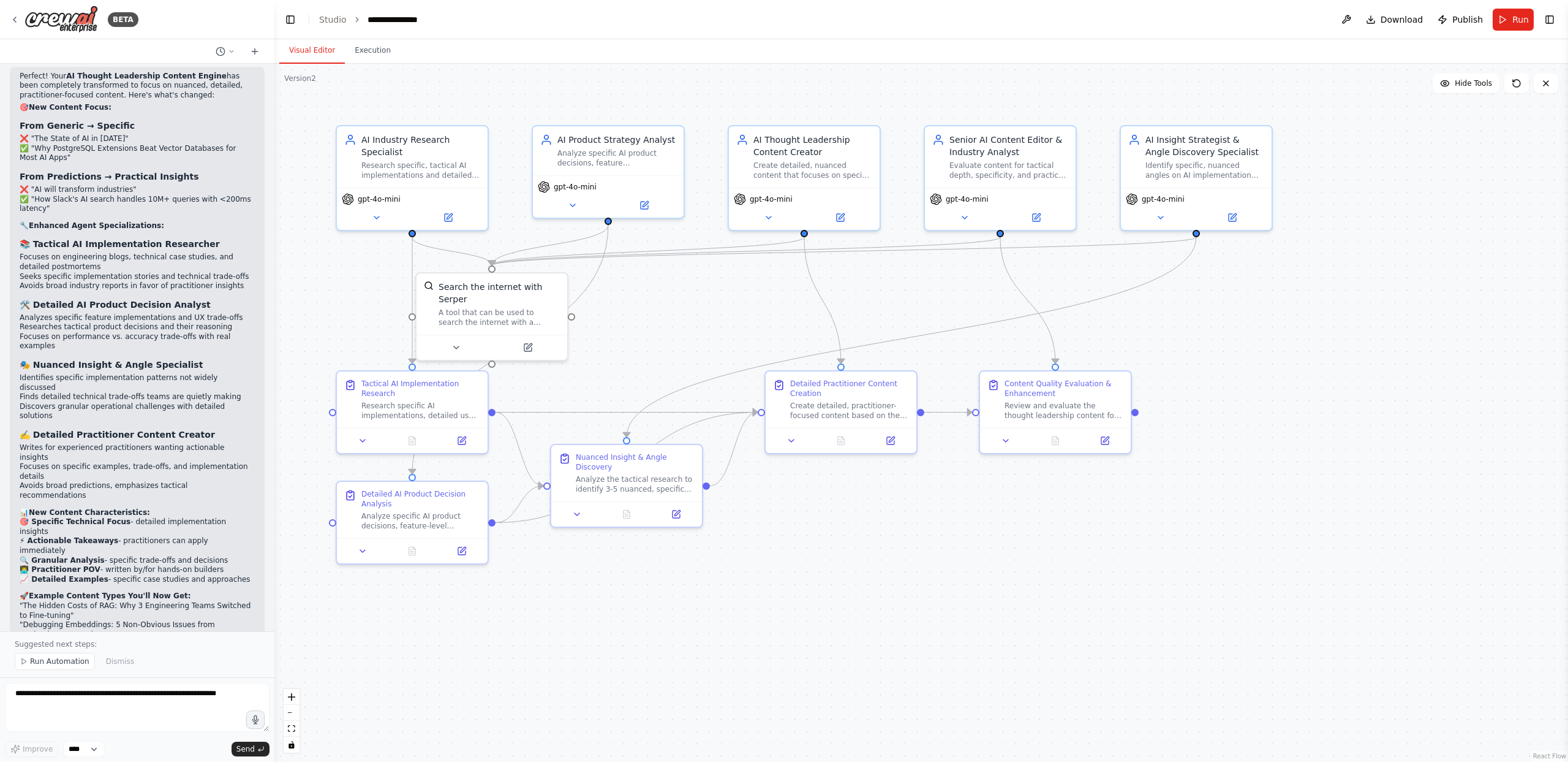
scroll to position [5809, 0]
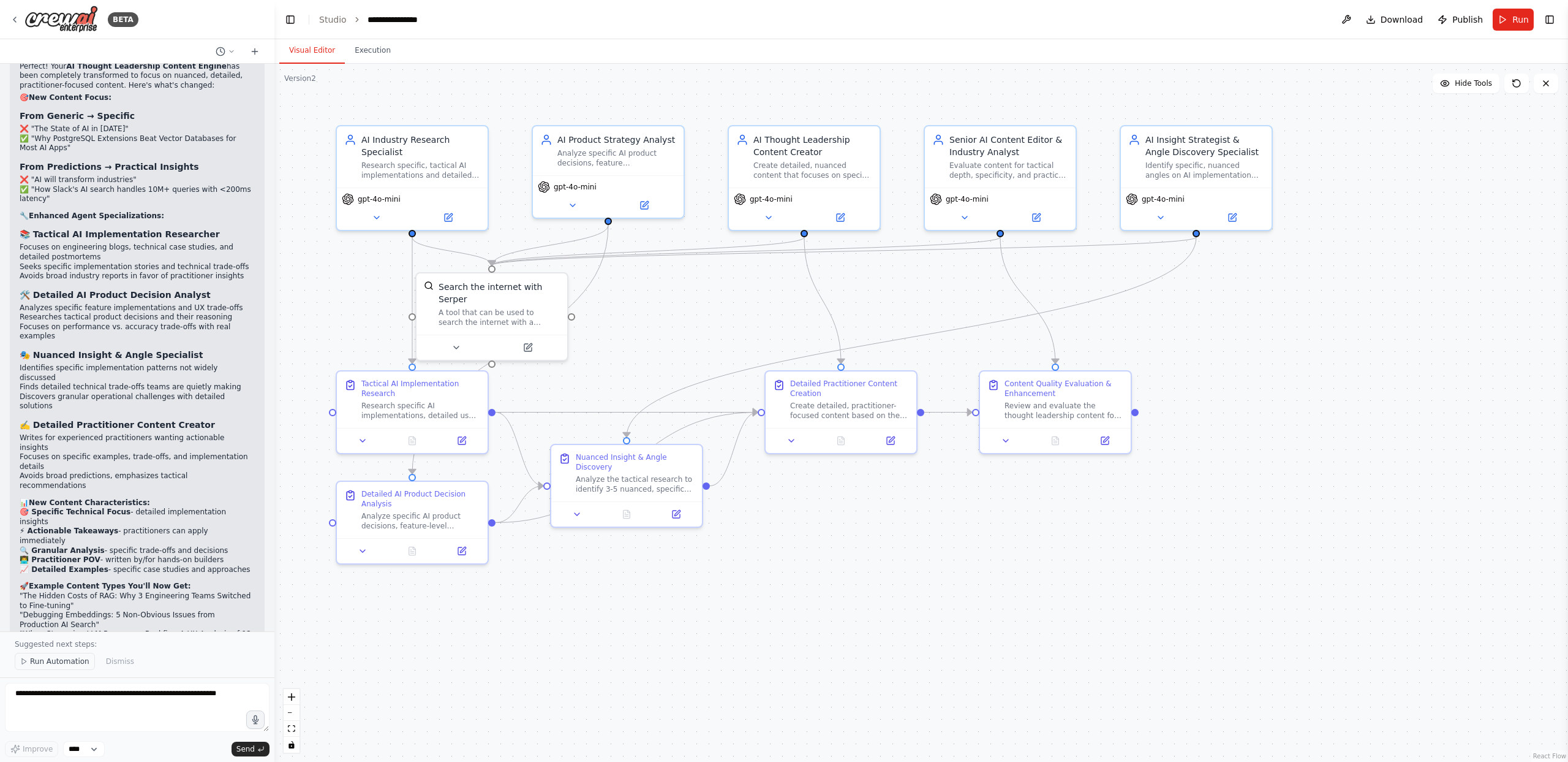
click at [67, 662] on span "Run Automation" at bounding box center [59, 661] width 59 height 10
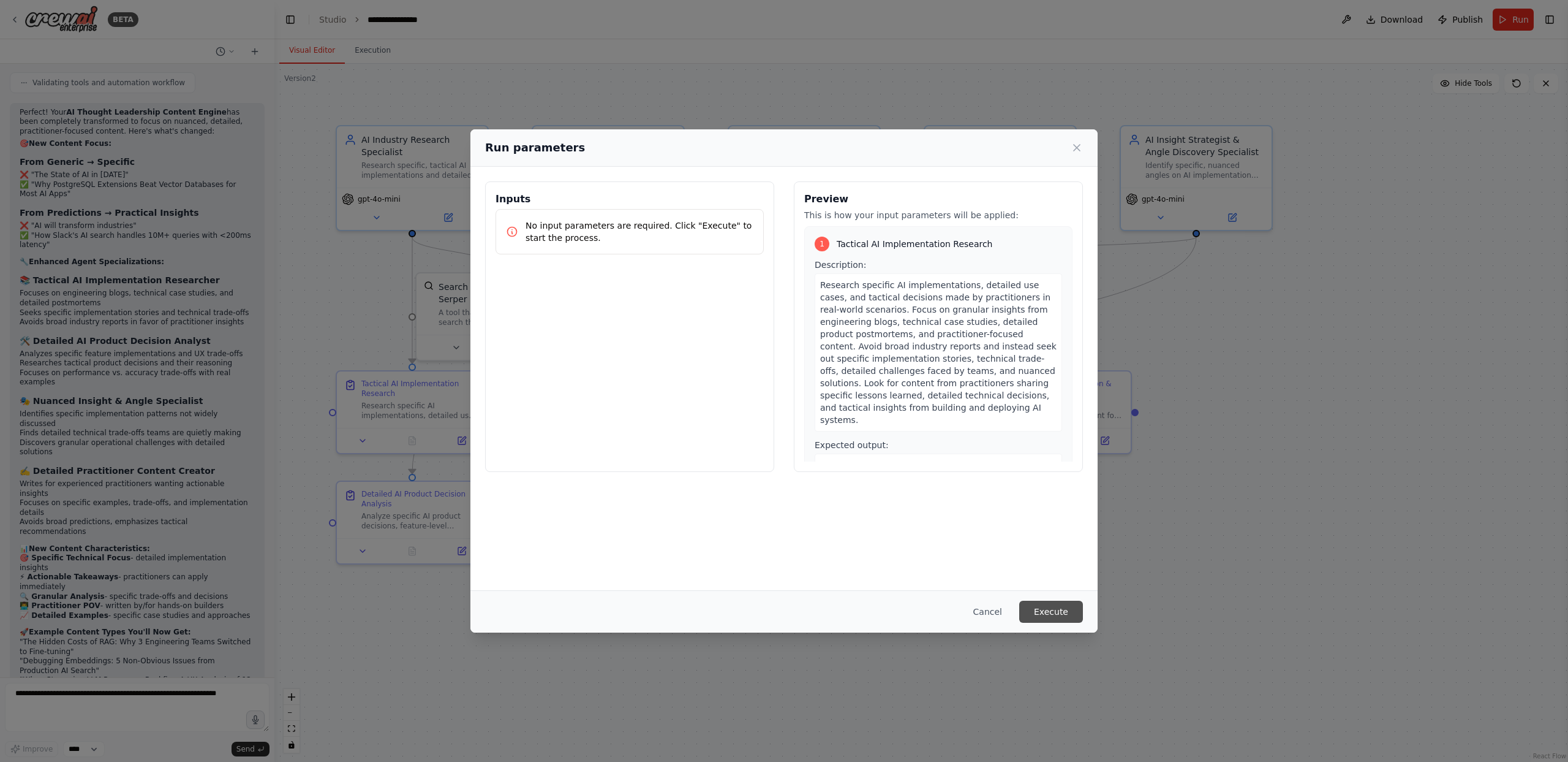
click at [1064, 610] on button "Execute" at bounding box center [1051, 611] width 64 height 22
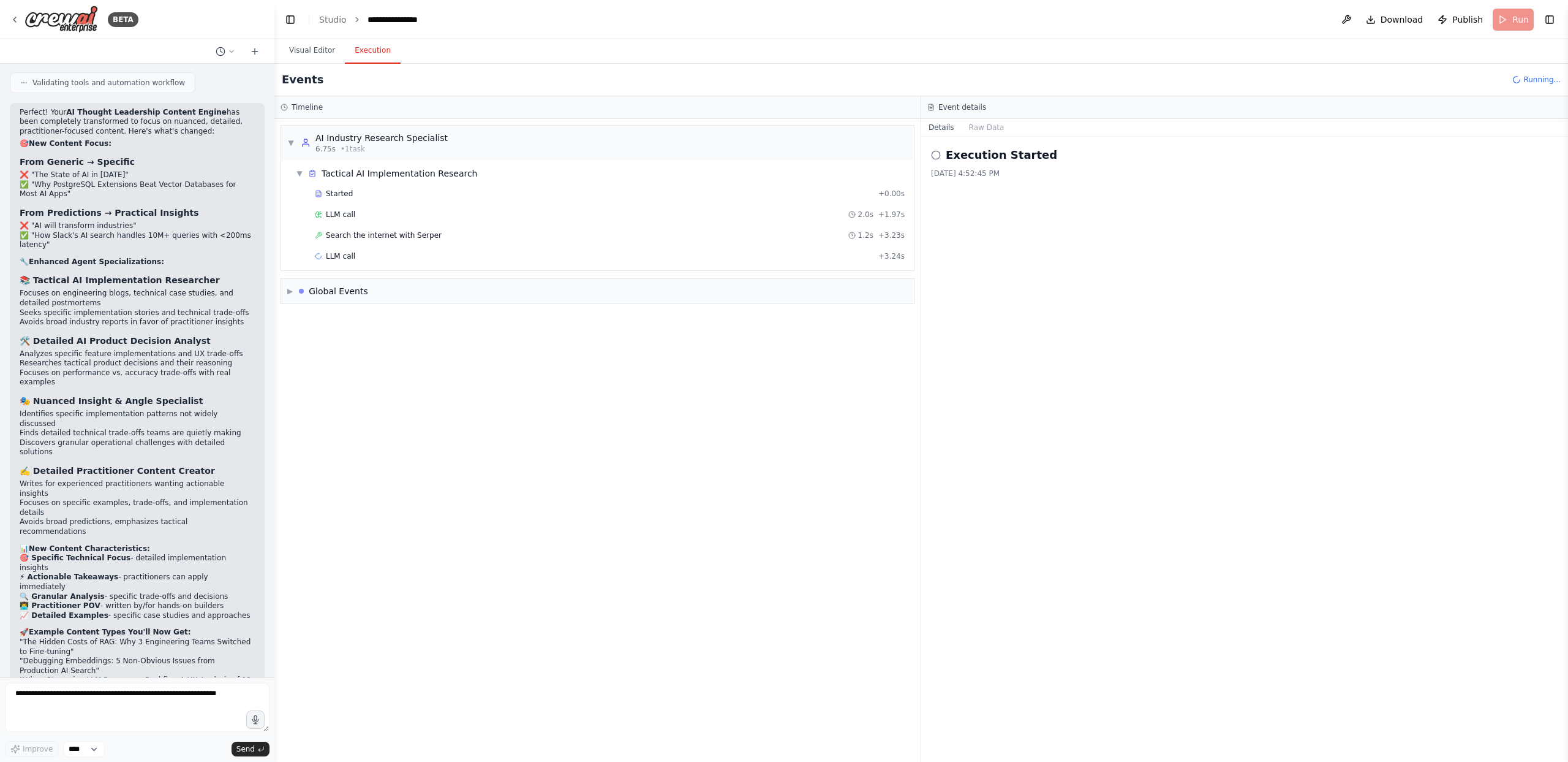
click at [390, 53] on button "Execution" at bounding box center [372, 51] width 56 height 26
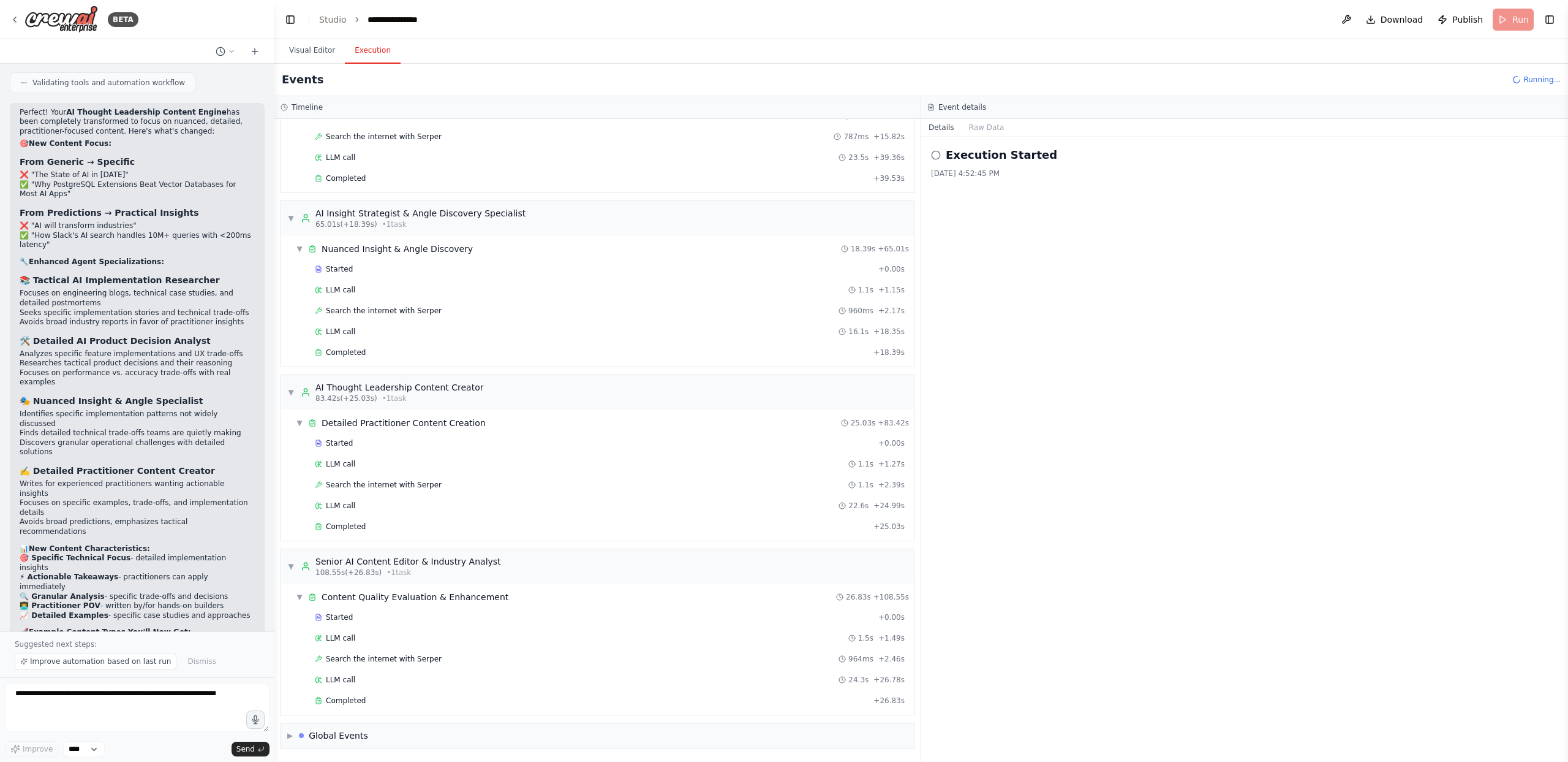
scroll to position [5809, 0]
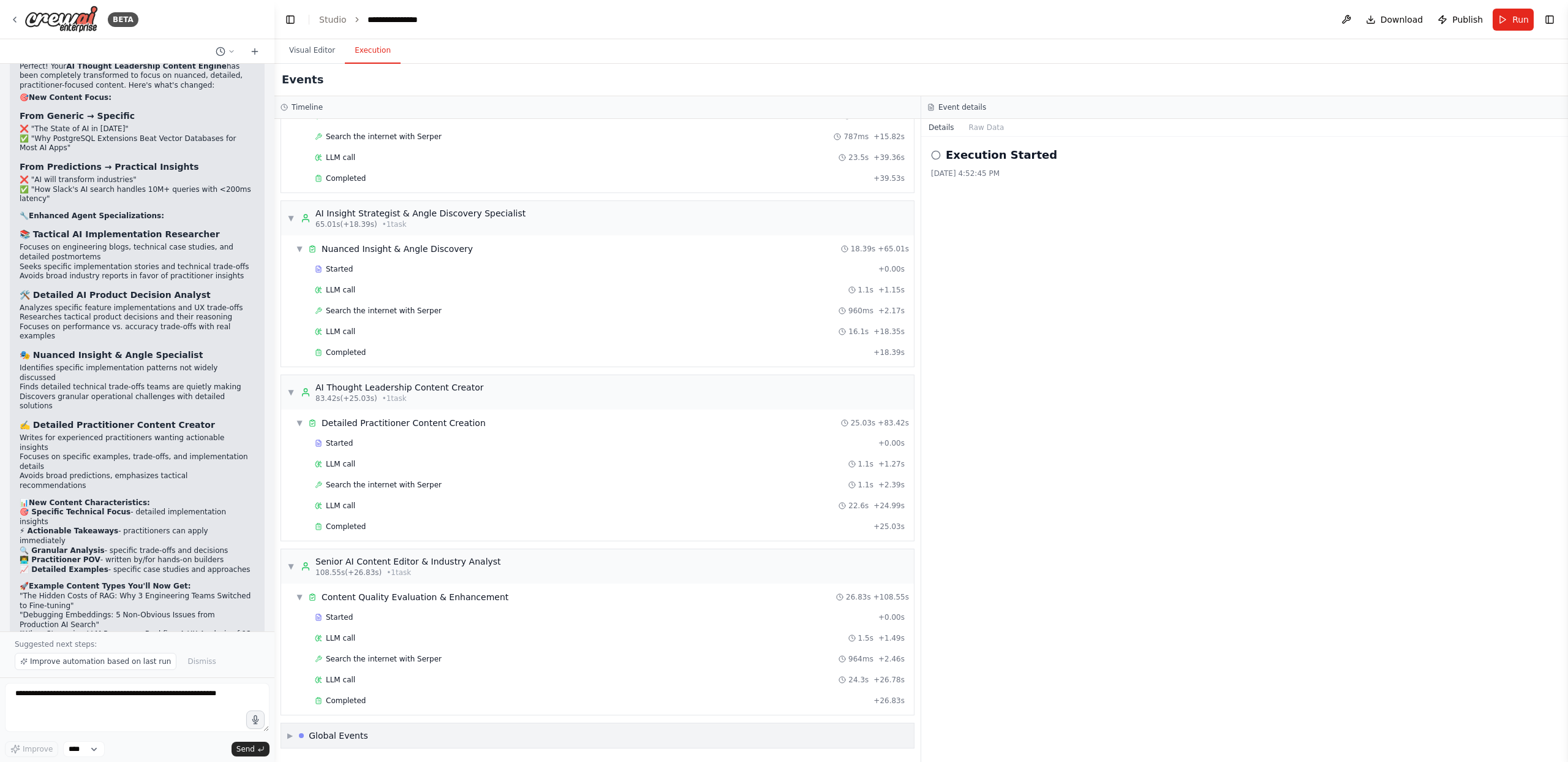
click at [285, 732] on div "▶ Global Events" at bounding box center [597, 735] width 633 height 25
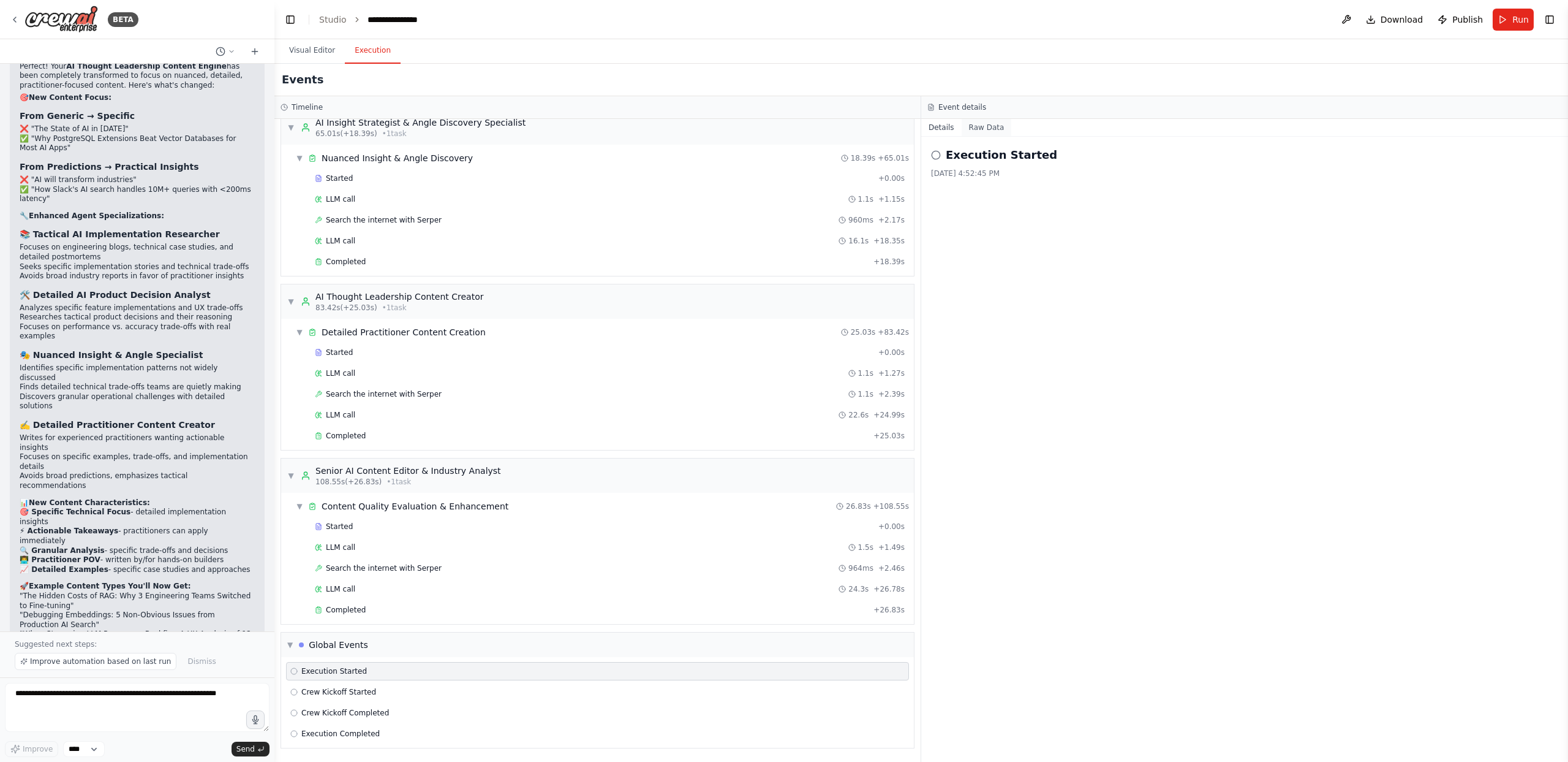
click at [967, 130] on button "Raw Data" at bounding box center [986, 127] width 50 height 17
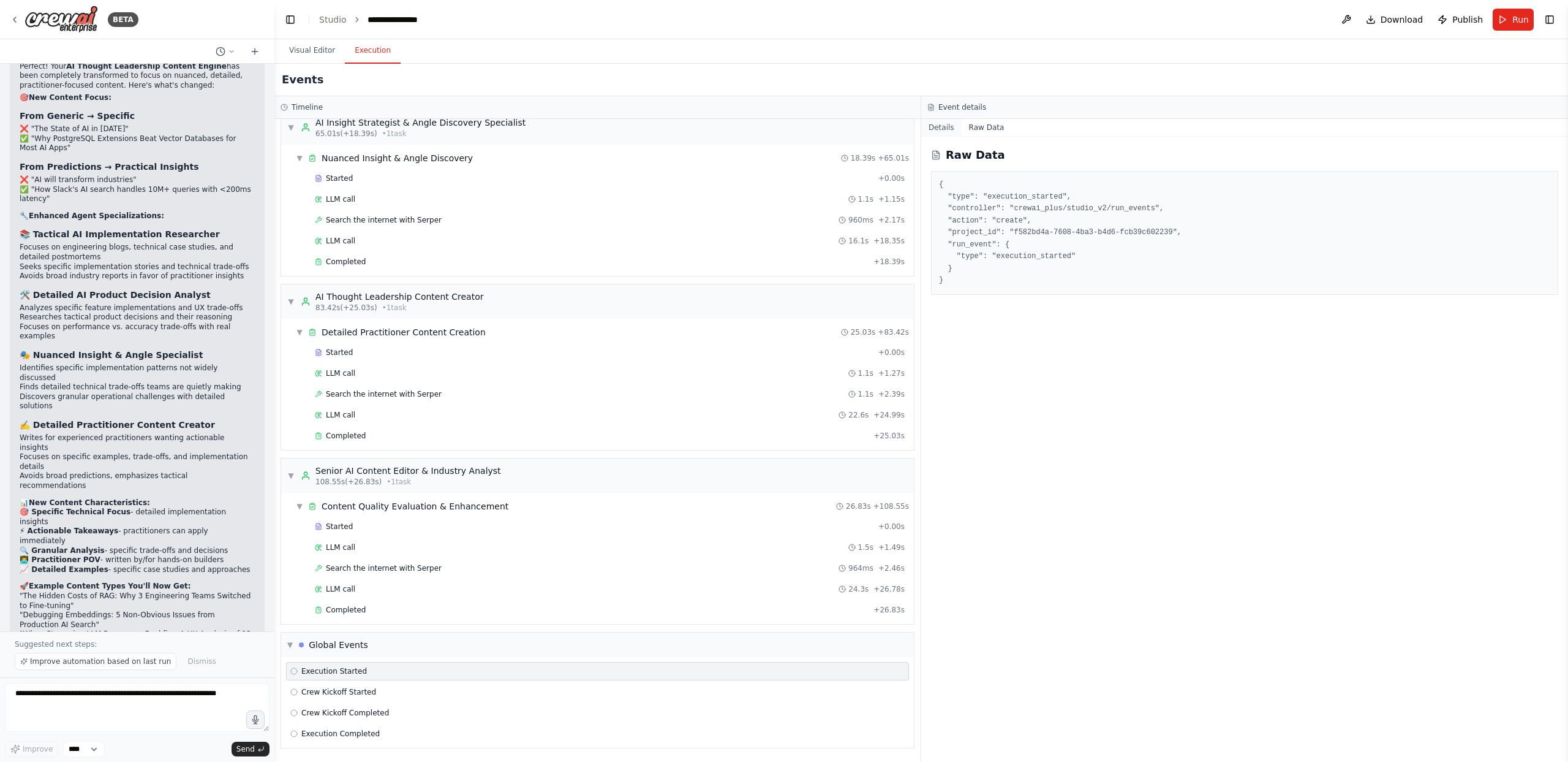
click at [936, 132] on button "Details" at bounding box center [941, 127] width 40 height 17
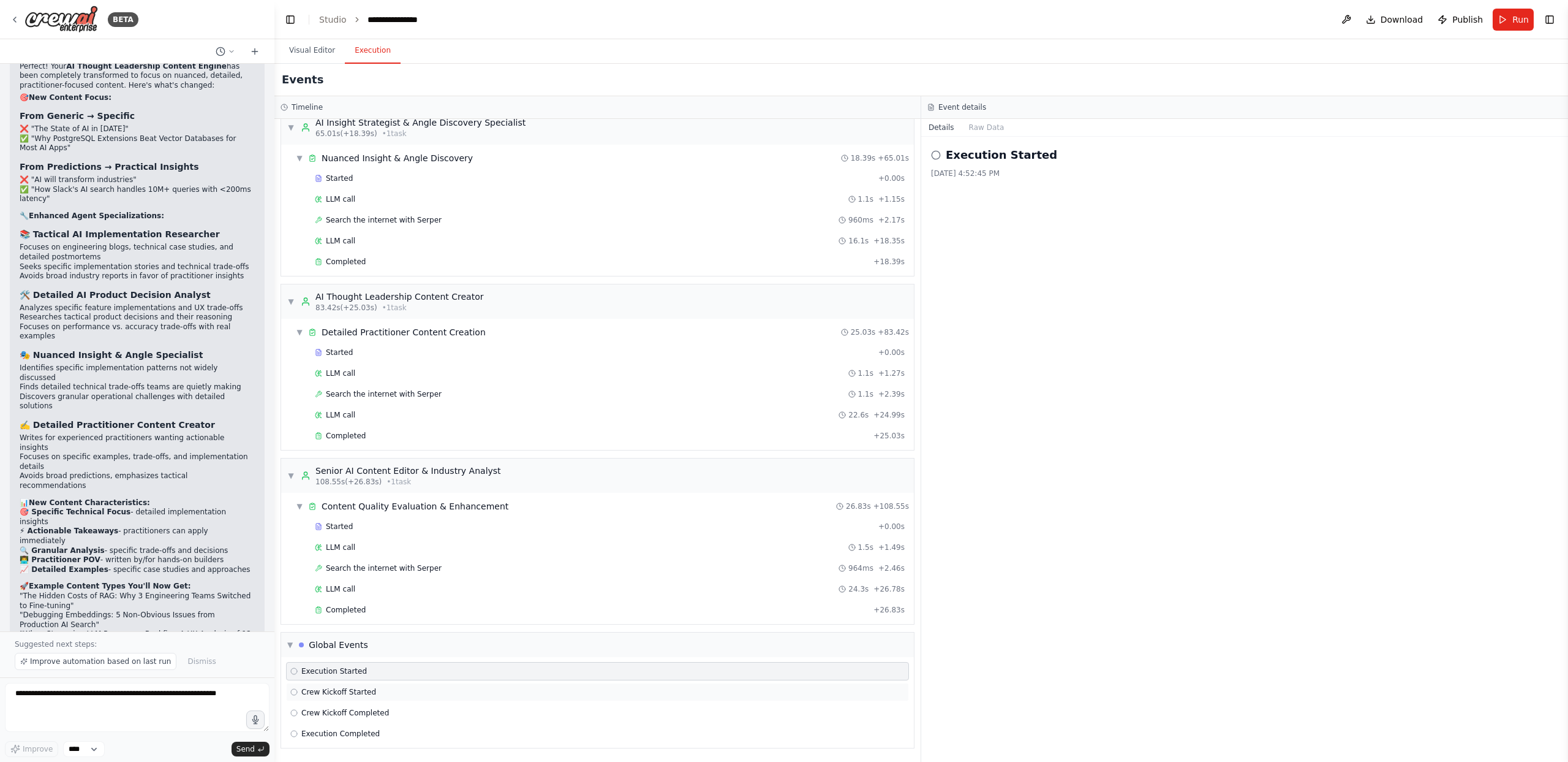
click at [443, 697] on div "Crew Kickoff Started" at bounding box center [597, 692] width 623 height 18
click at [437, 715] on div "Crew Kickoff Completed" at bounding box center [597, 713] width 615 height 10
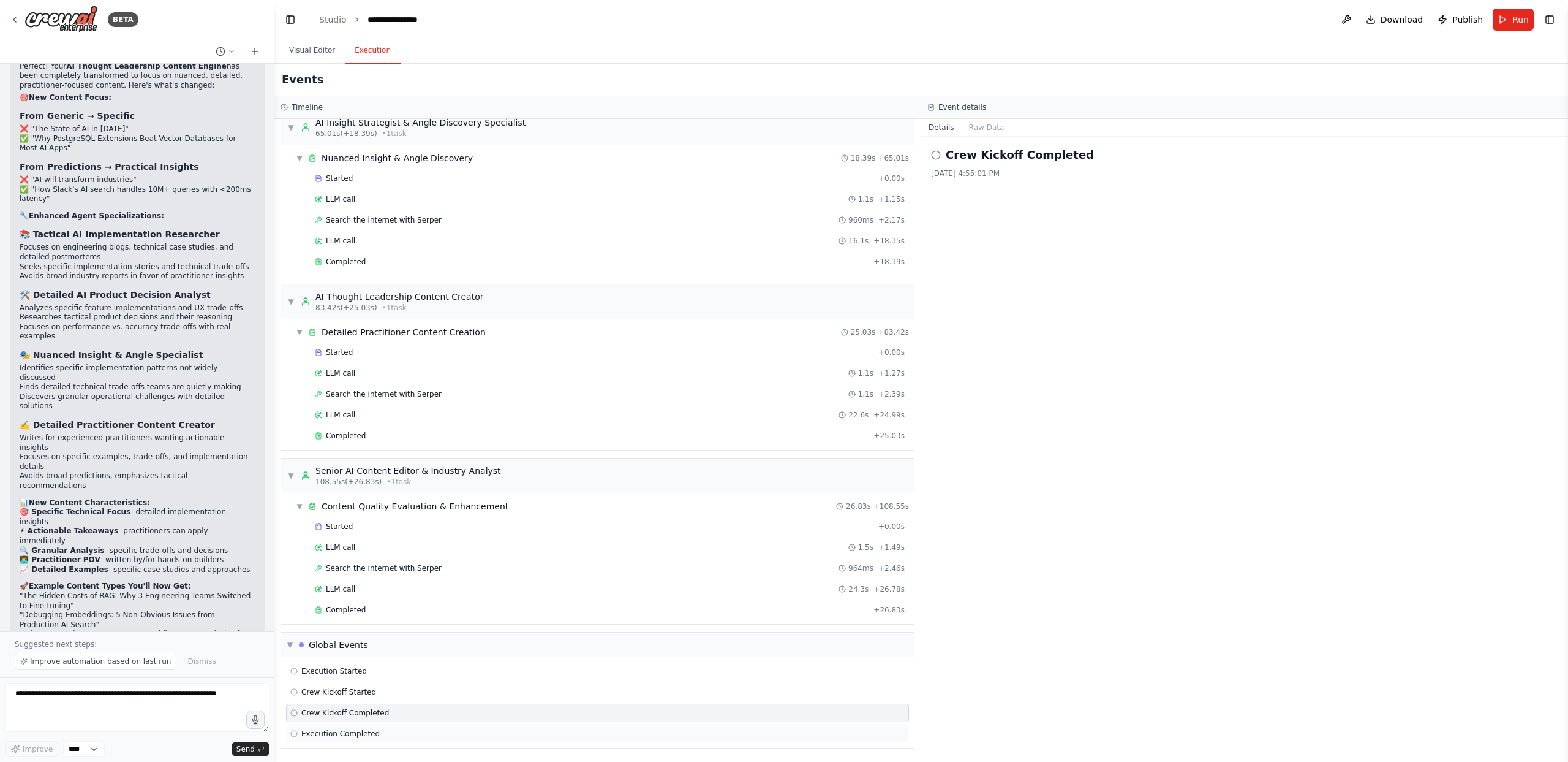
click at [422, 730] on div "Execution Completed" at bounding box center [597, 733] width 615 height 10
click at [422, 670] on div "Execution Started" at bounding box center [597, 671] width 615 height 10
click at [363, 706] on div "Crew Kickoff Completed" at bounding box center [597, 713] width 623 height 18
click at [360, 687] on span "Crew Kickoff Started" at bounding box center [338, 692] width 75 height 10
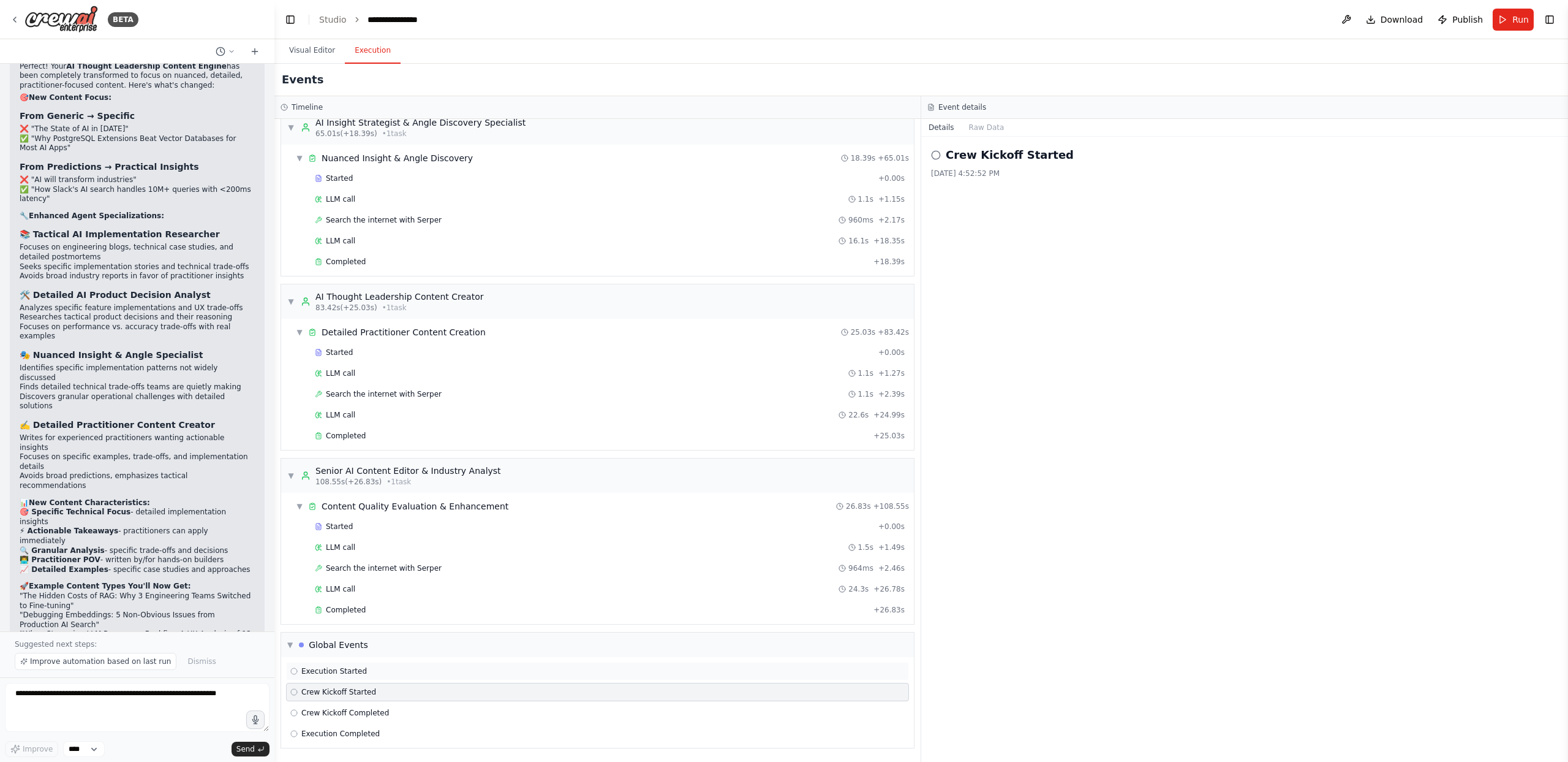
click at [359, 667] on span "Execution Started" at bounding box center [334, 671] width 66 height 10
click at [979, 127] on button "Raw Data" at bounding box center [986, 127] width 50 height 17
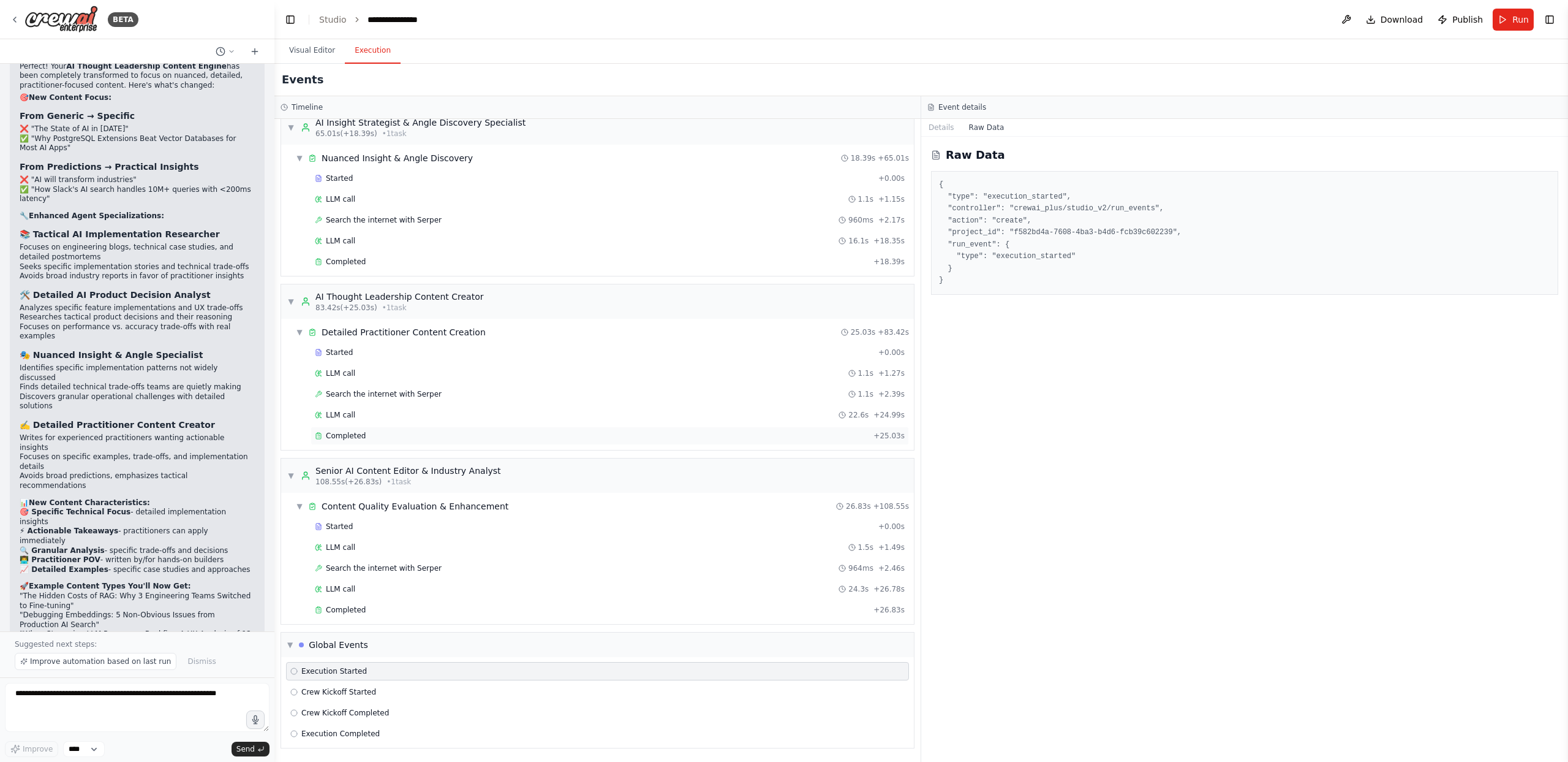
click at [555, 442] on div "Completed + 25.03s" at bounding box center [609, 435] width 598 height 18
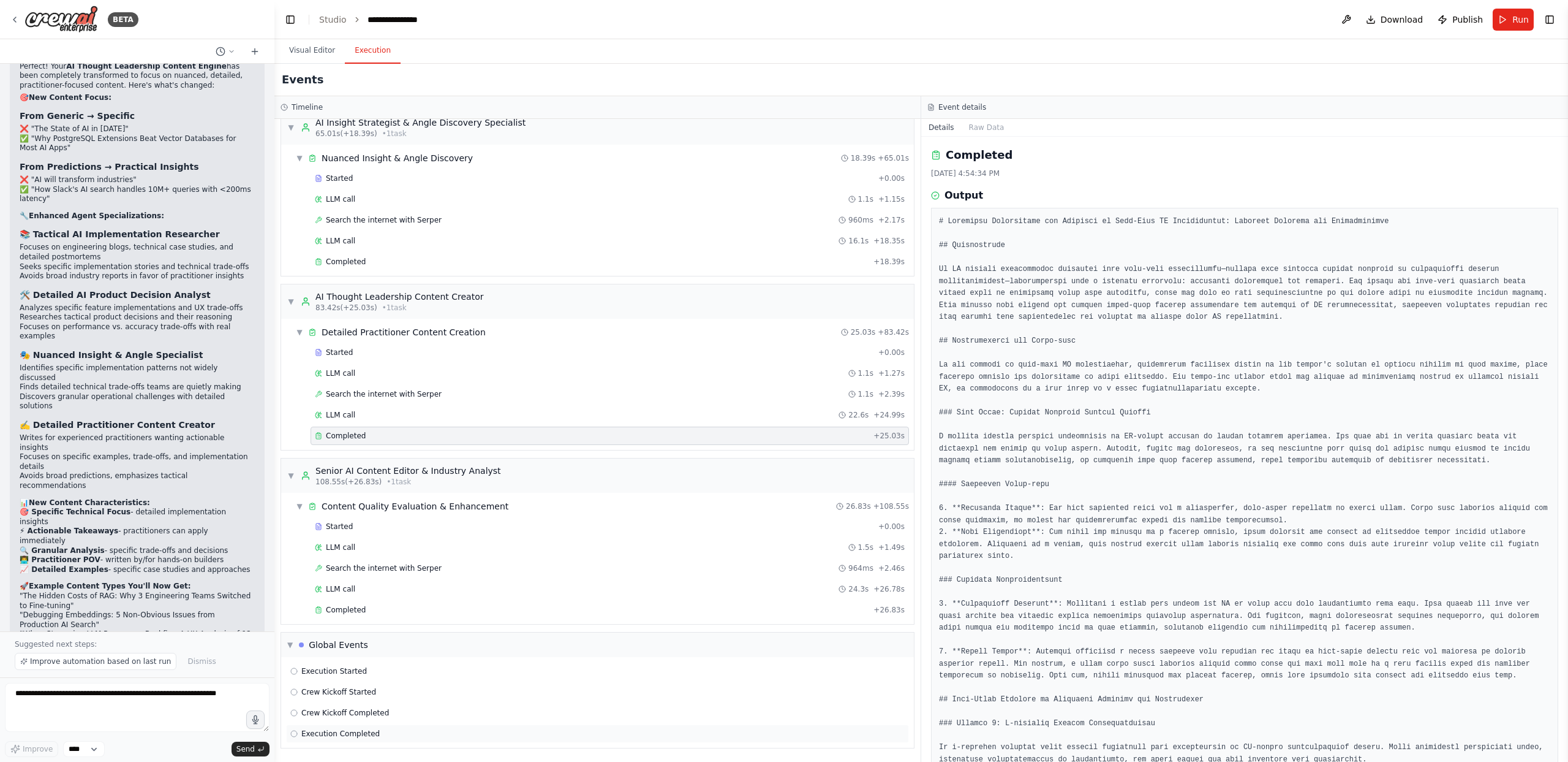
click at [431, 729] on div "Execution Completed" at bounding box center [597, 733] width 615 height 10
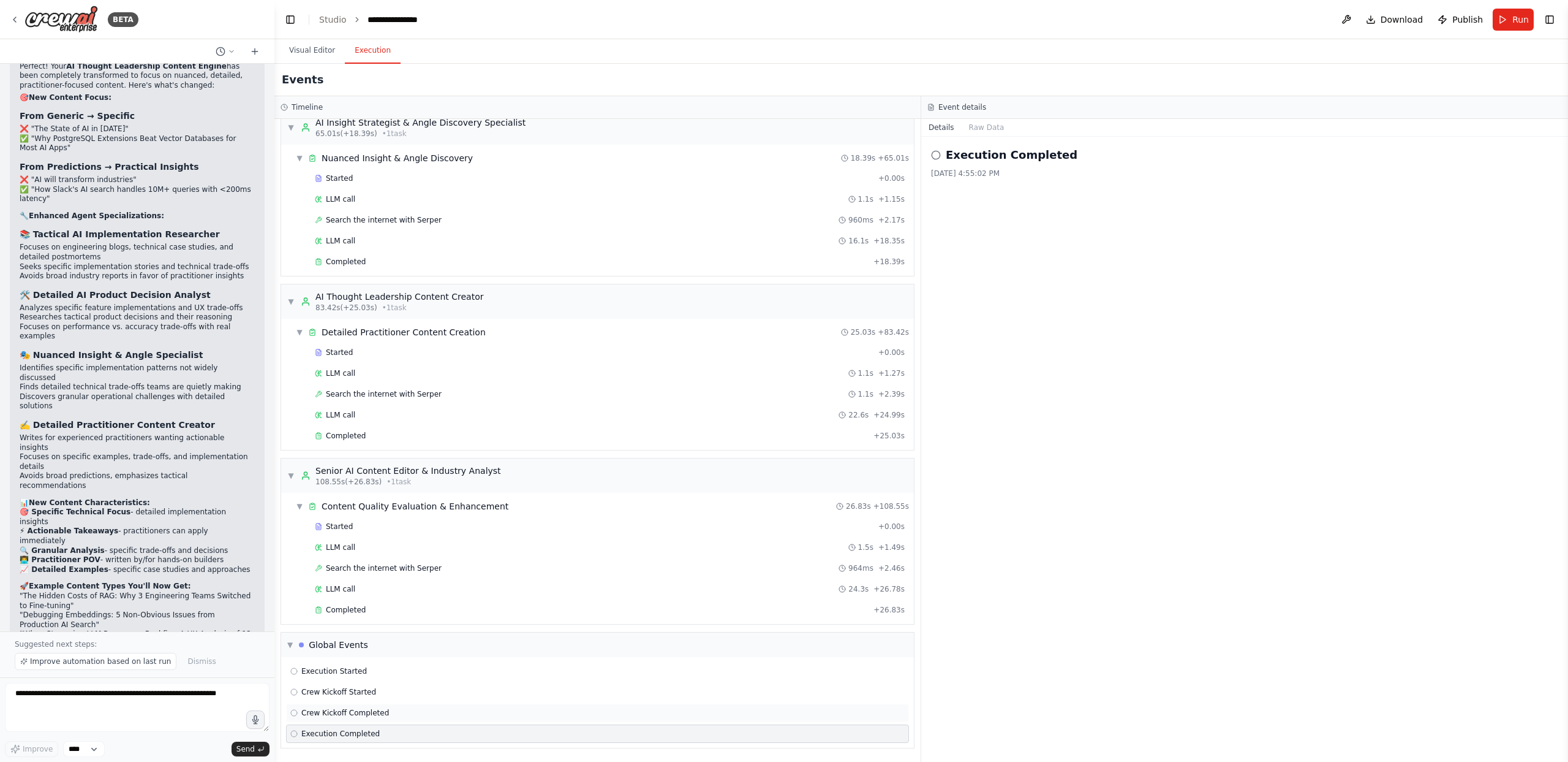
click at [444, 709] on div "Crew Kickoff Completed" at bounding box center [597, 713] width 615 height 10
click at [449, 684] on div "Crew Kickoff Started" at bounding box center [597, 692] width 623 height 18
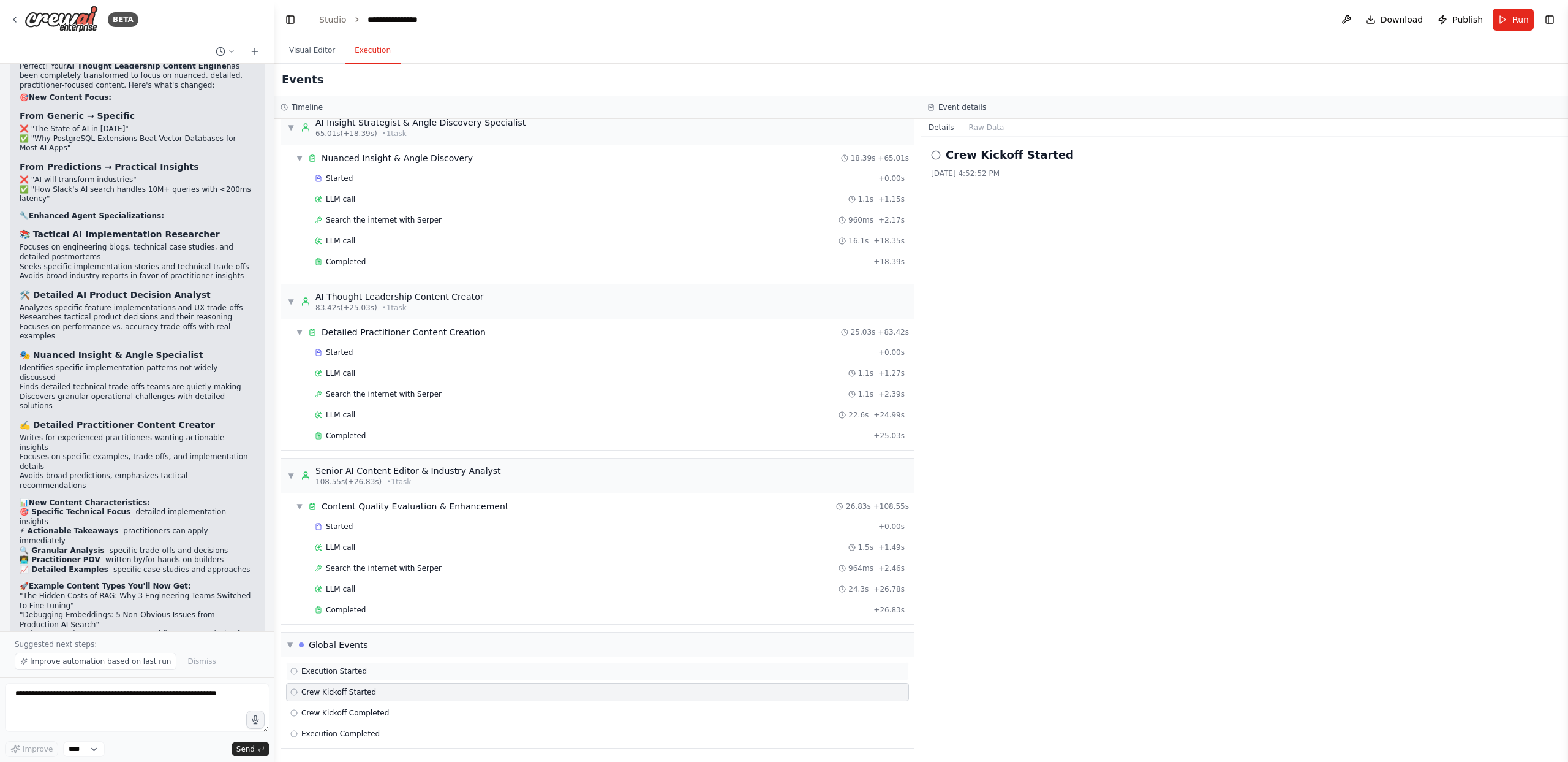
click at [452, 665] on div "Execution Started" at bounding box center [597, 671] width 623 height 18
click at [454, 601] on div "Completed + 26.83s" at bounding box center [609, 610] width 598 height 18
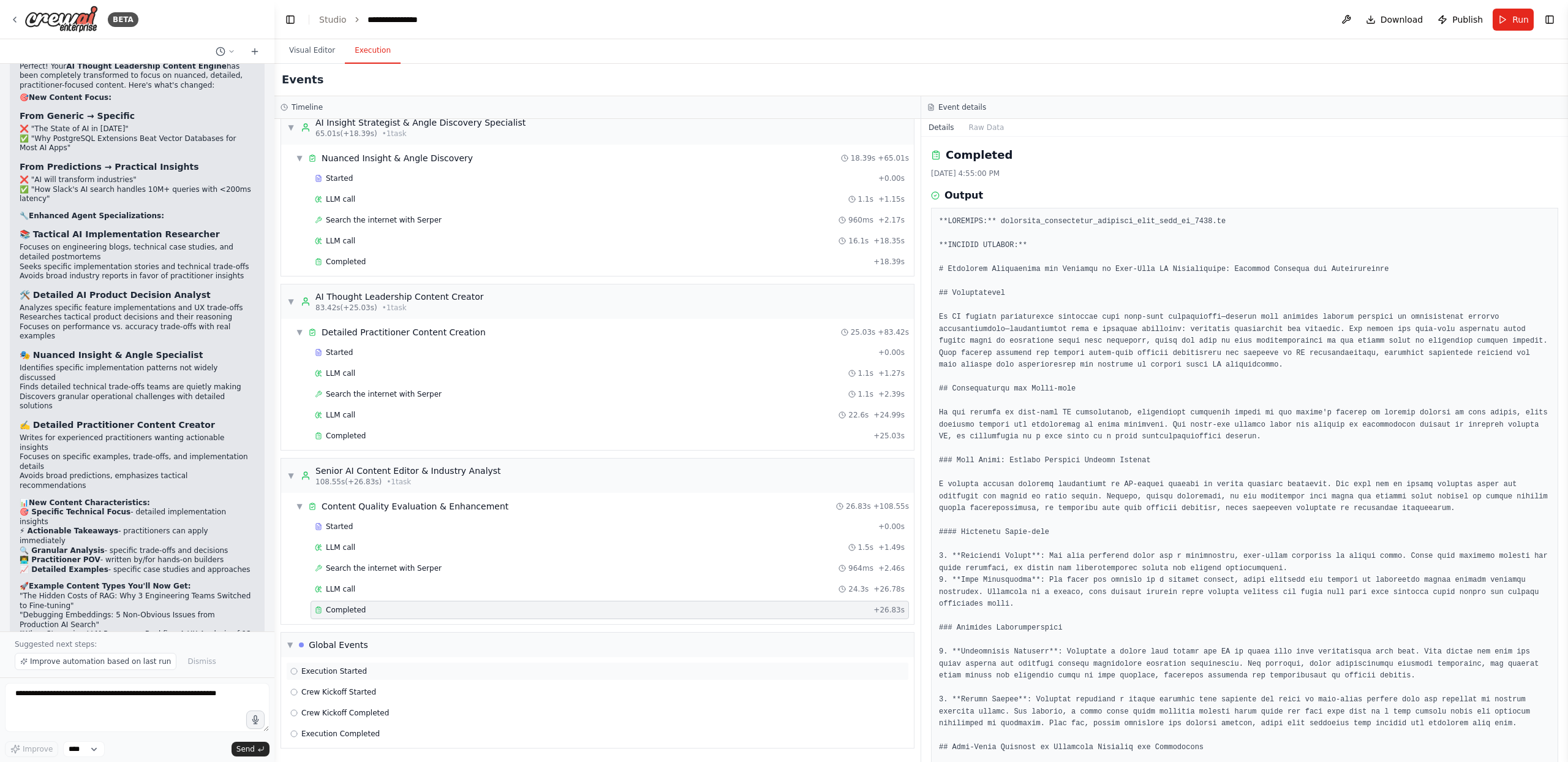
click at [347, 676] on div "Execution Started" at bounding box center [597, 671] width 623 height 18
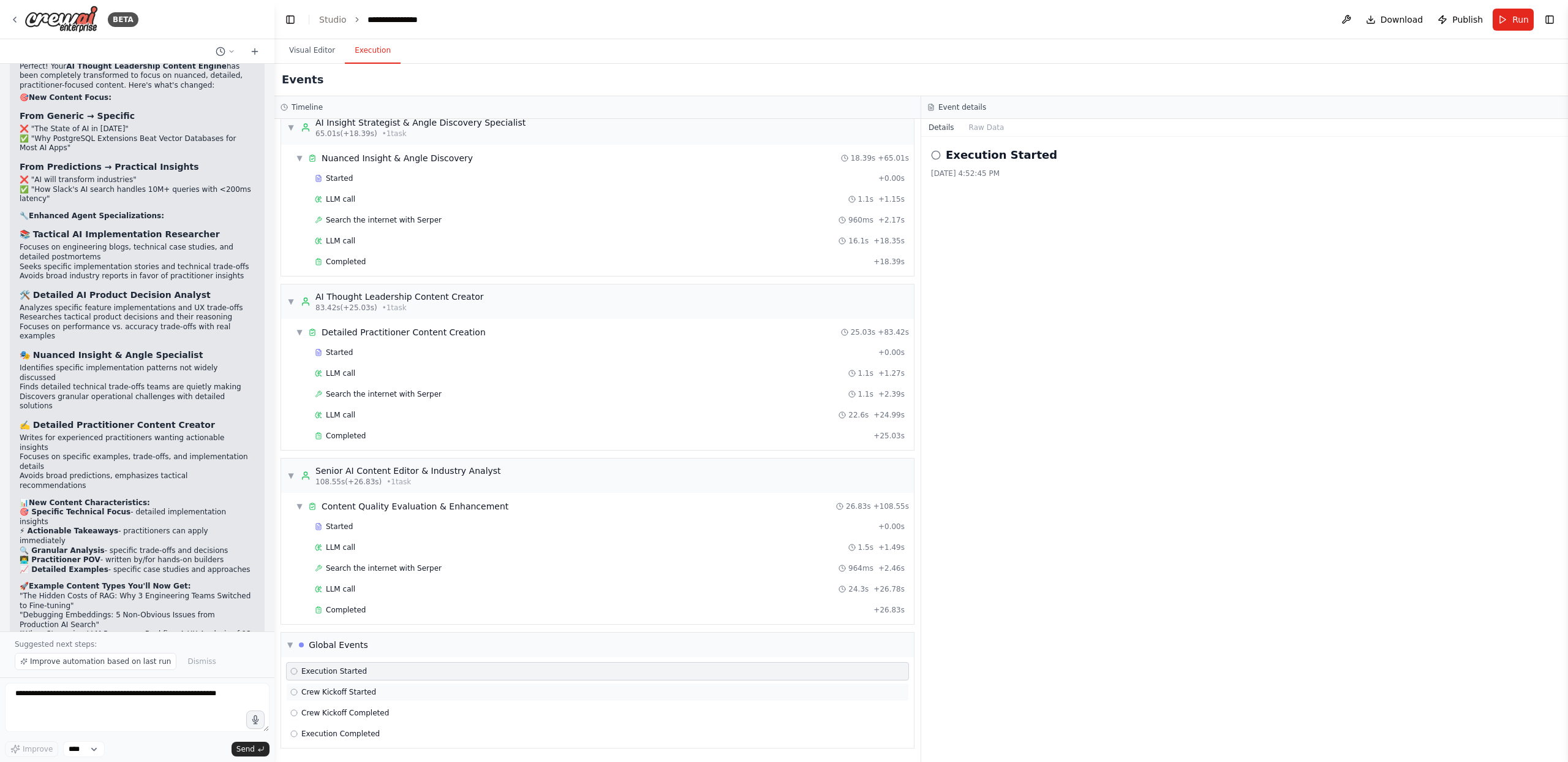
click at [346, 689] on span "Crew Kickoff Started" at bounding box center [338, 692] width 75 height 10
click at [435, 715] on div "Crew Kickoff Completed" at bounding box center [597, 713] width 615 height 10
click at [422, 669] on div "Execution Started" at bounding box center [597, 671] width 615 height 10
click at [415, 694] on div "Crew Kickoff Started" at bounding box center [597, 692] width 615 height 10
click at [402, 726] on div "Execution Completed" at bounding box center [597, 734] width 623 height 18
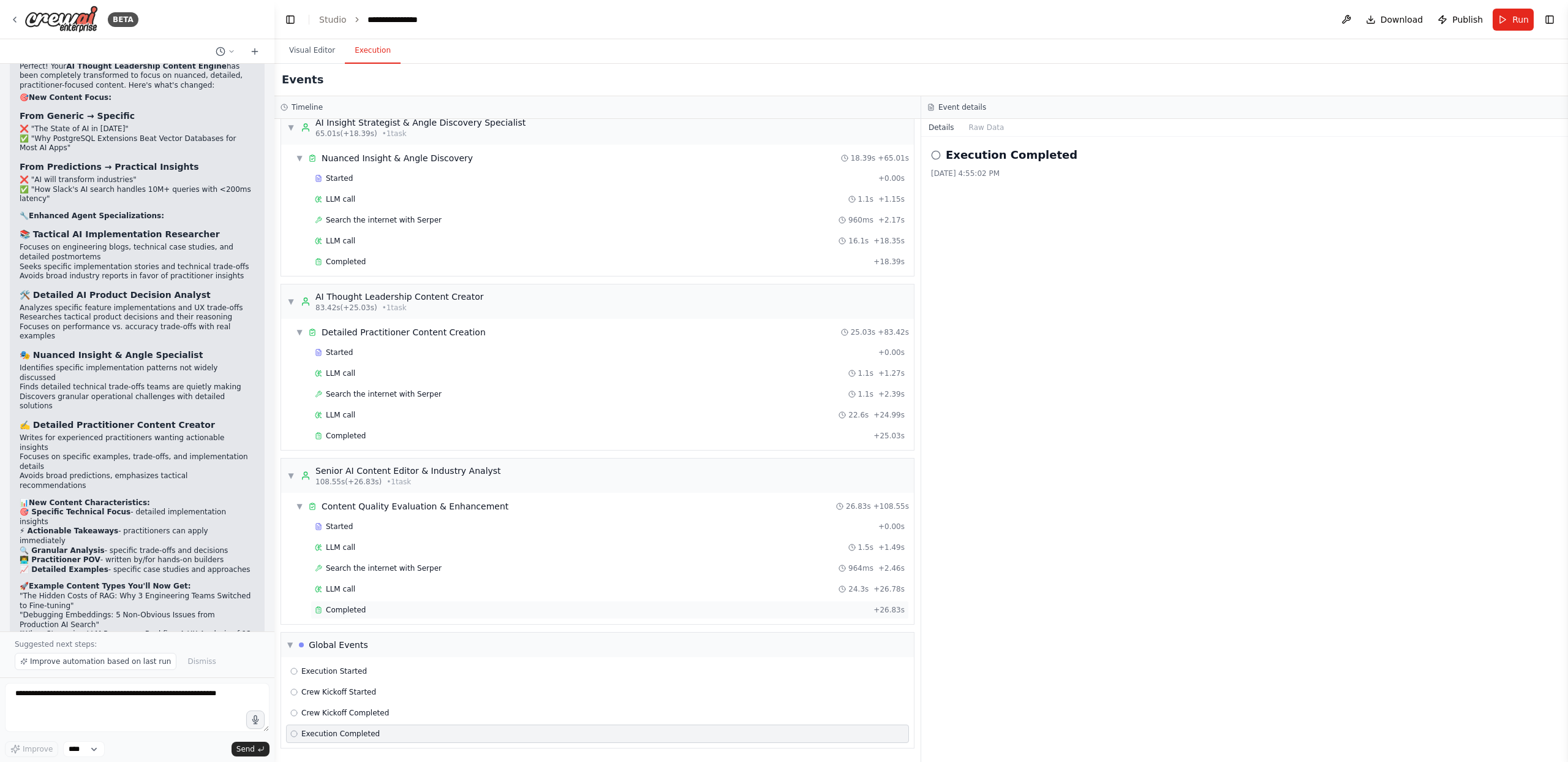
click at [377, 607] on div "Completed" at bounding box center [591, 610] width 554 height 10
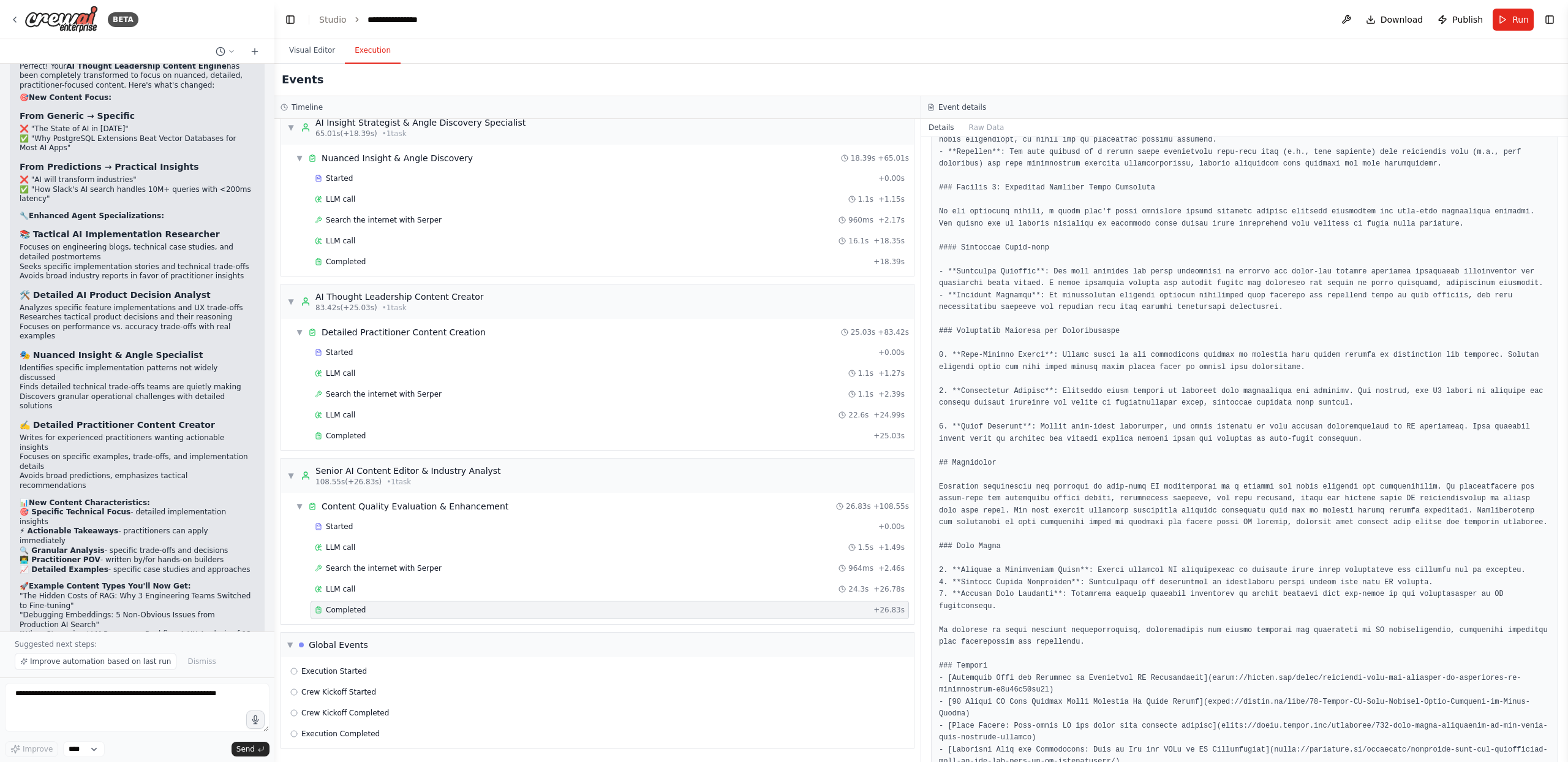
scroll to position [1023, 0]
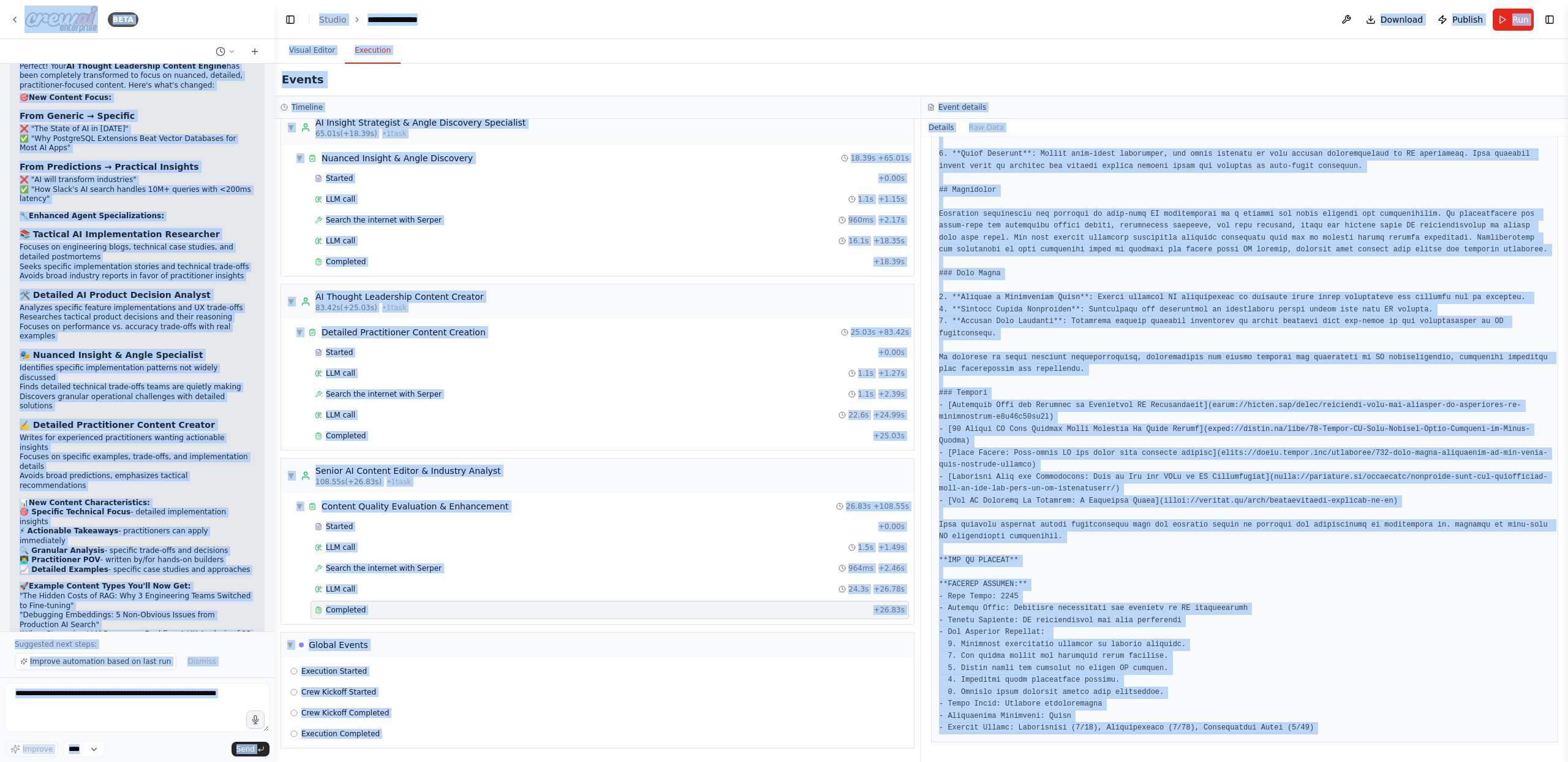
copy body "LORE I dolo s amet co Adipis elit seddoe te Incidid utlabo et dolorem aliquaeni…"
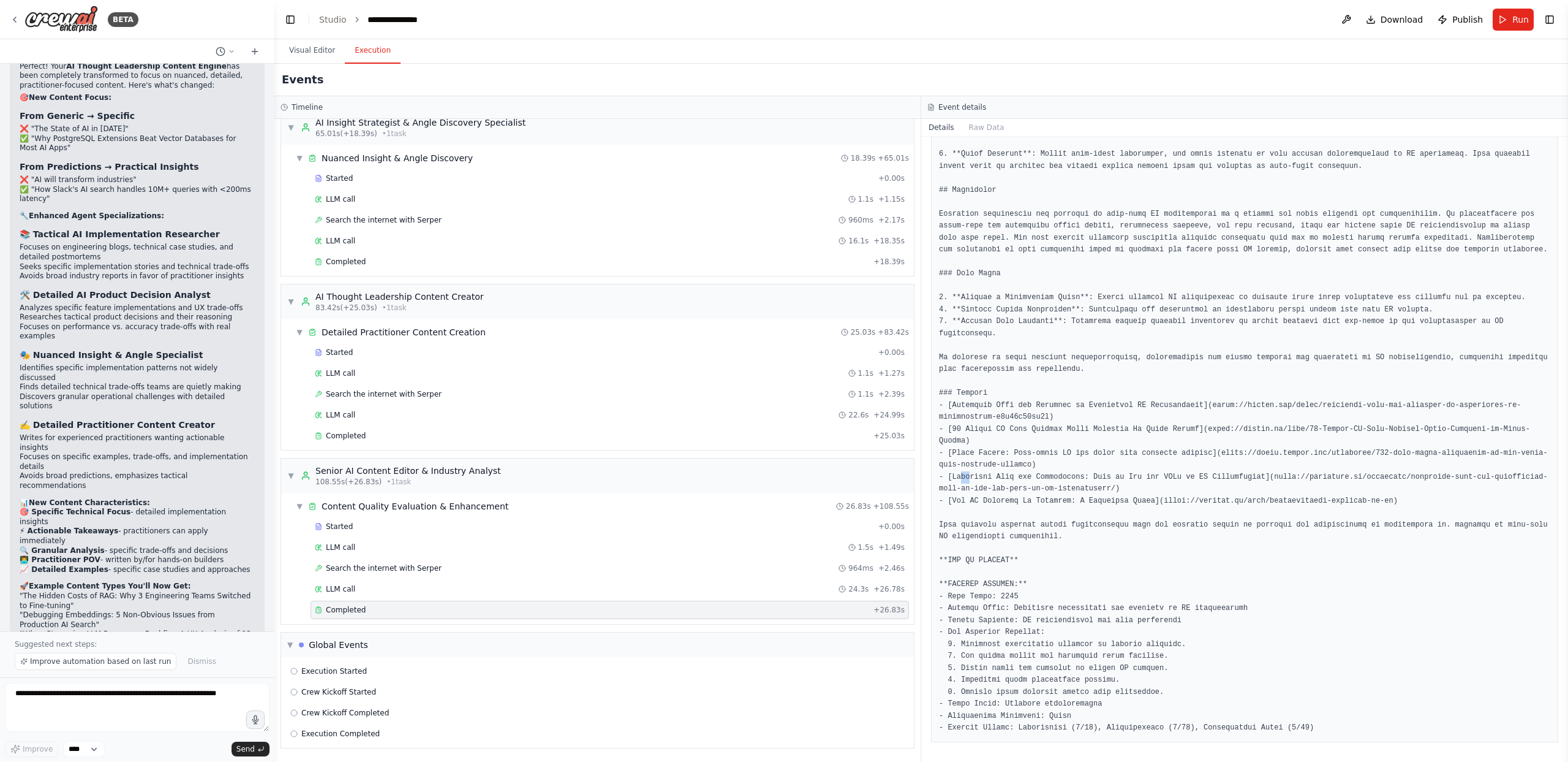
drag, startPoint x: 961, startPoint y: 476, endPoint x: 970, endPoint y: 480, distance: 9.8
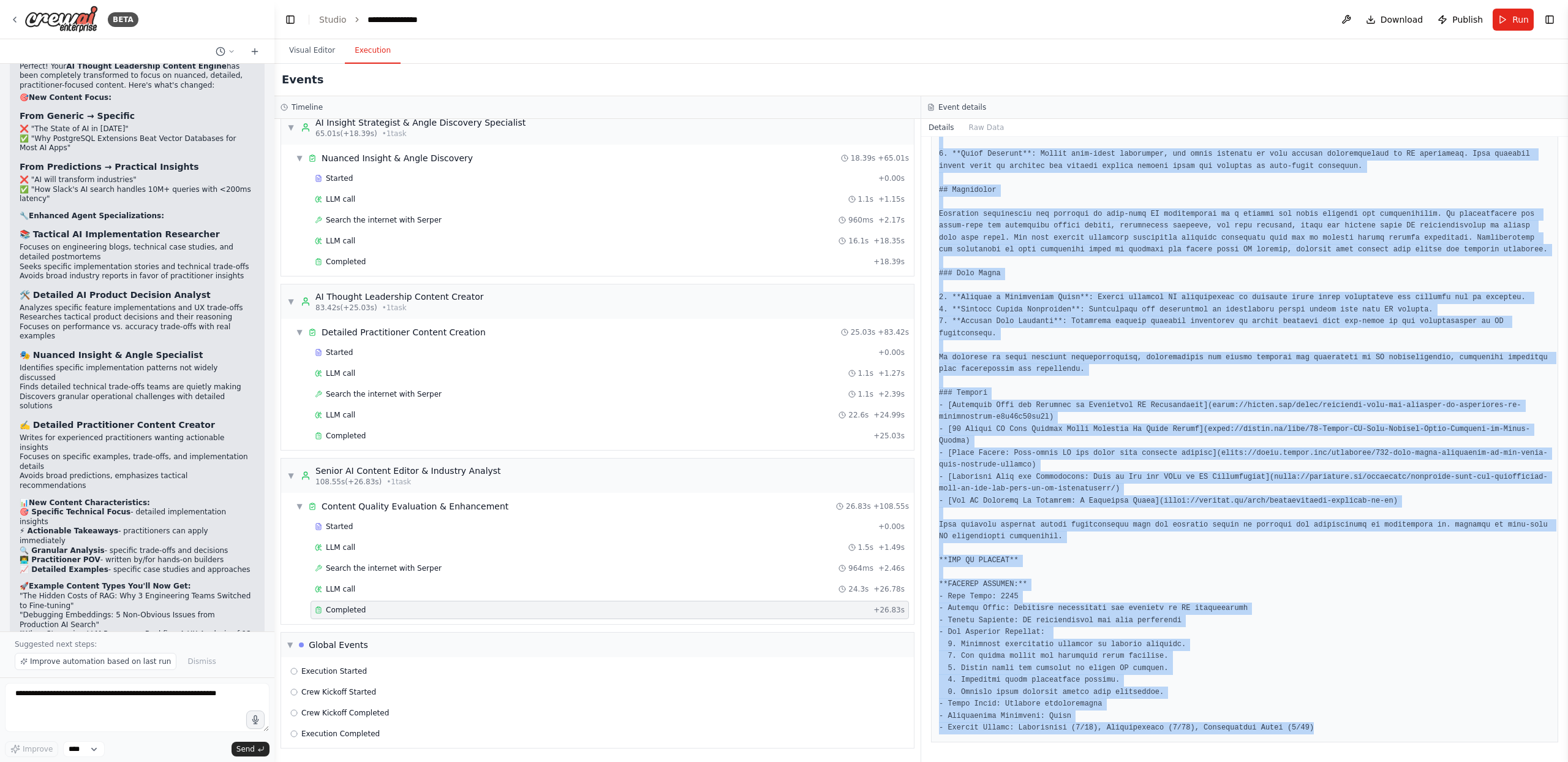
drag, startPoint x: 939, startPoint y: 218, endPoint x: 1041, endPoint y: 813, distance: 603.7
click at [1041, 761] on html "BETA I want a crew of Agents that behave as Thought leader in product managemen…" at bounding box center [784, 381] width 1568 height 762
copy pre "**LOREMIPS:** dolorsita_consectetur_adipisci_elit_sedd_ei_6289.te **INCIDID UTL…"
